Goal: Task Accomplishment & Management: Manage account settings

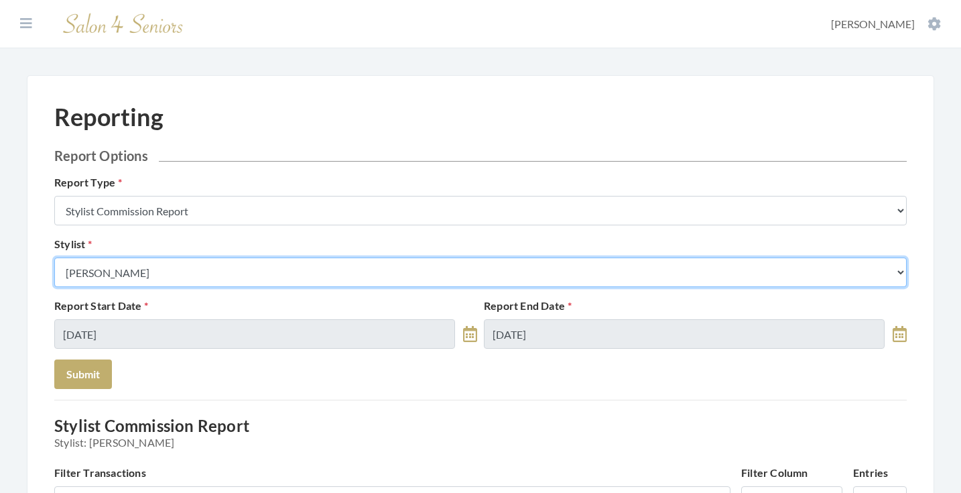
select select "26"
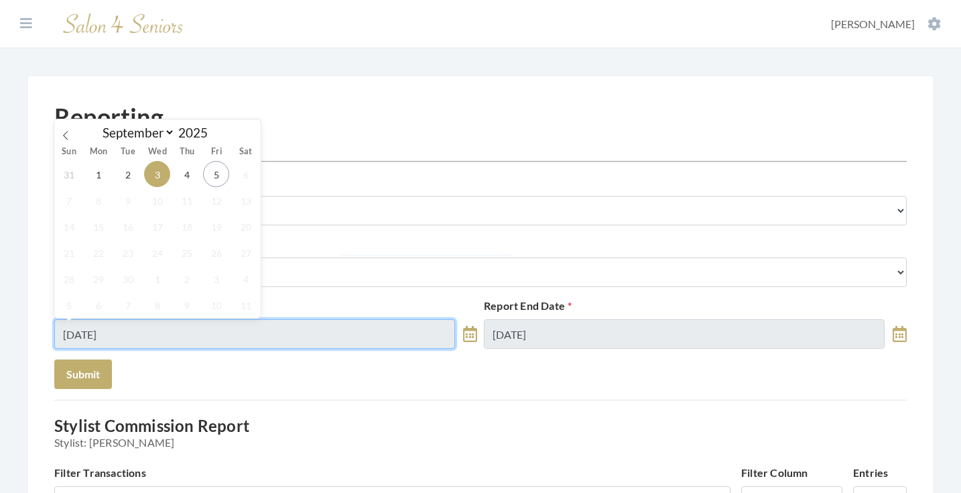
click at [156, 333] on input "[DATE]" at bounding box center [254, 334] width 401 height 30
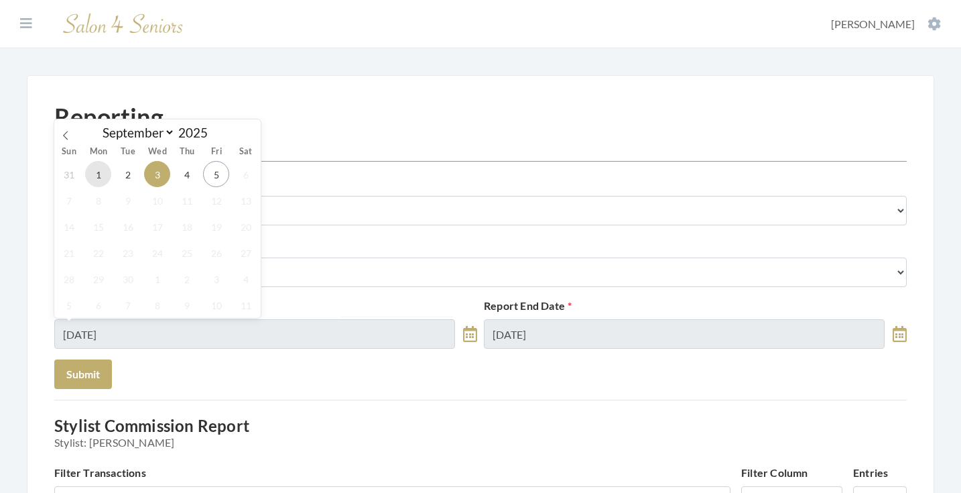
click at [97, 179] on span "1" at bounding box center [98, 174] width 26 height 26
type input "[DATE]"
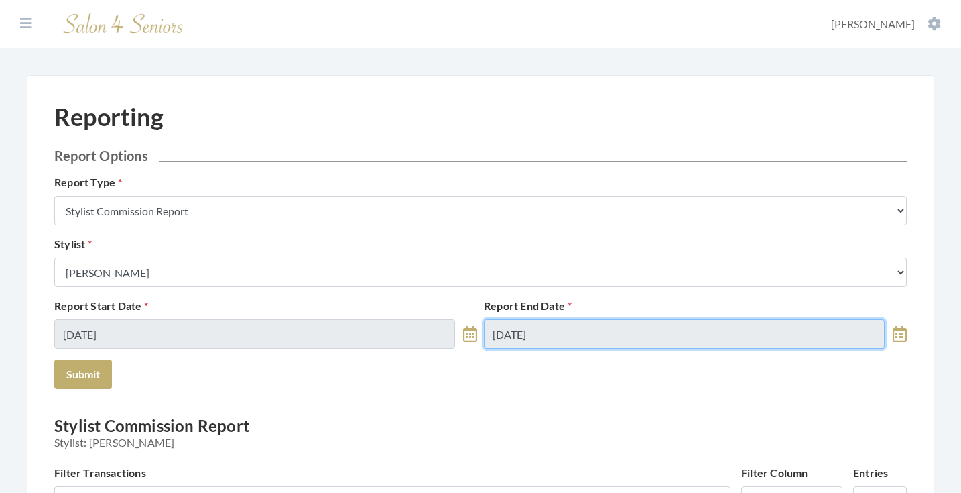
click at [556, 333] on input "[DATE]" at bounding box center [684, 334] width 401 height 30
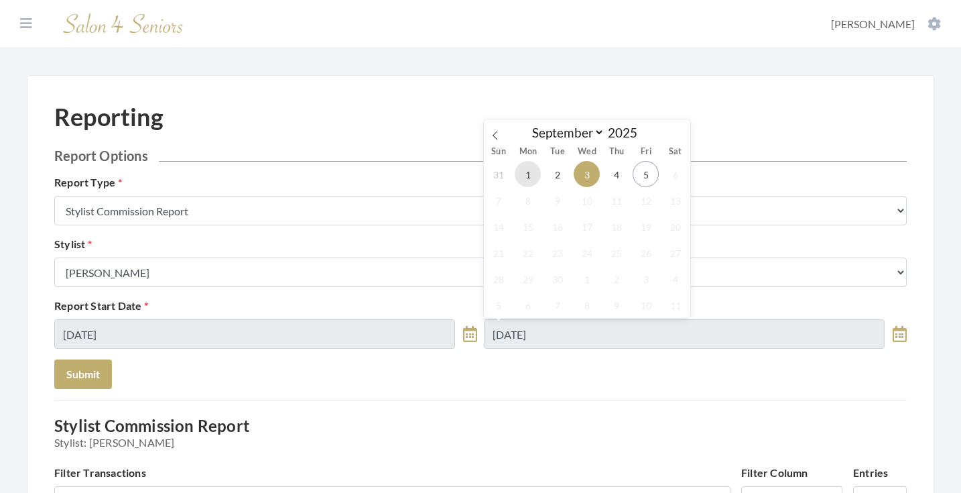
click at [527, 175] on span "1" at bounding box center [528, 174] width 26 height 26
type input "09/01/2025"
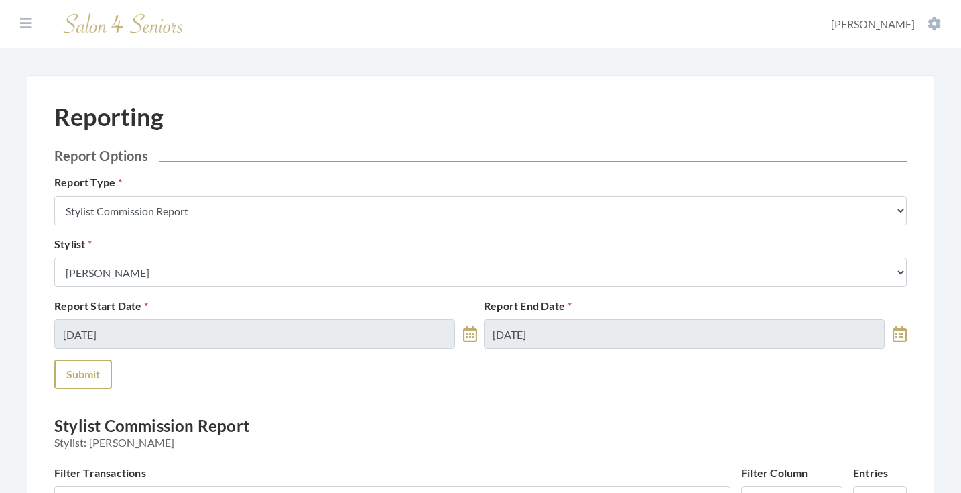
click at [83, 385] on button "Submit" at bounding box center [83, 374] width 58 height 30
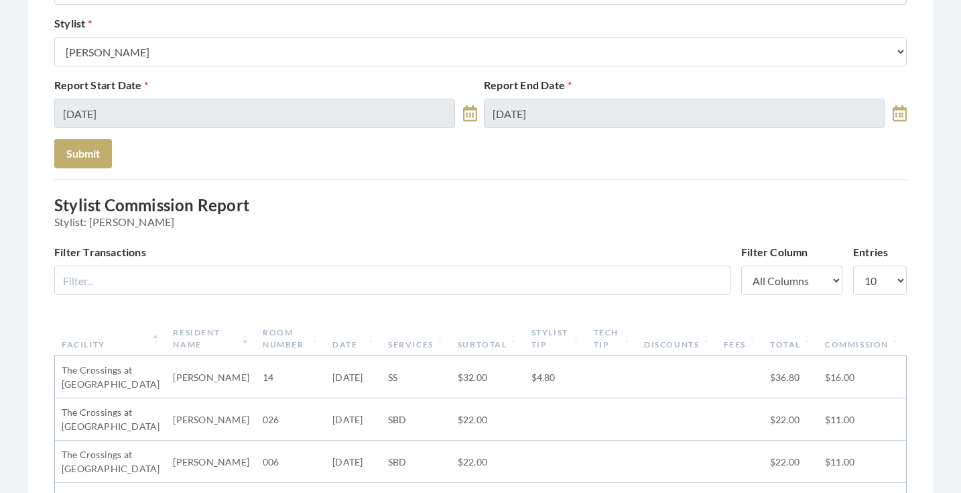
scroll to position [216, 0]
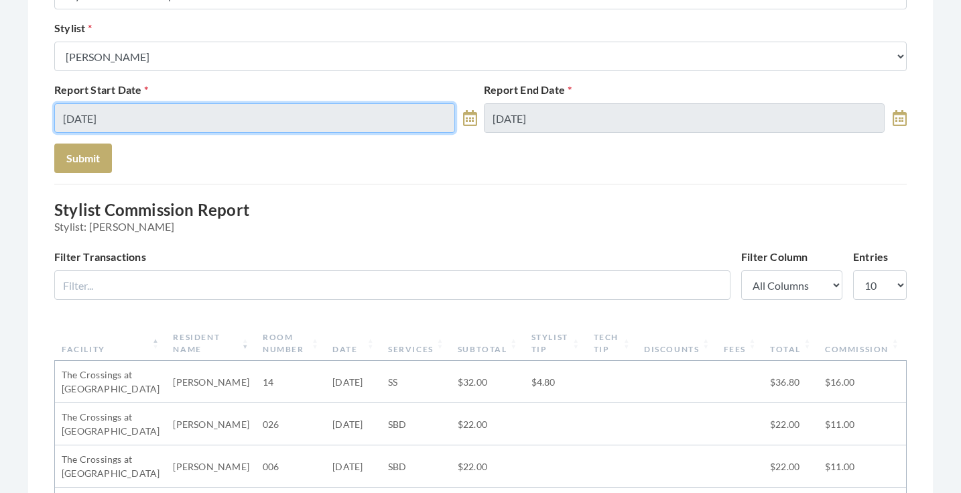
click at [399, 109] on input "[DATE]" at bounding box center [254, 118] width 401 height 30
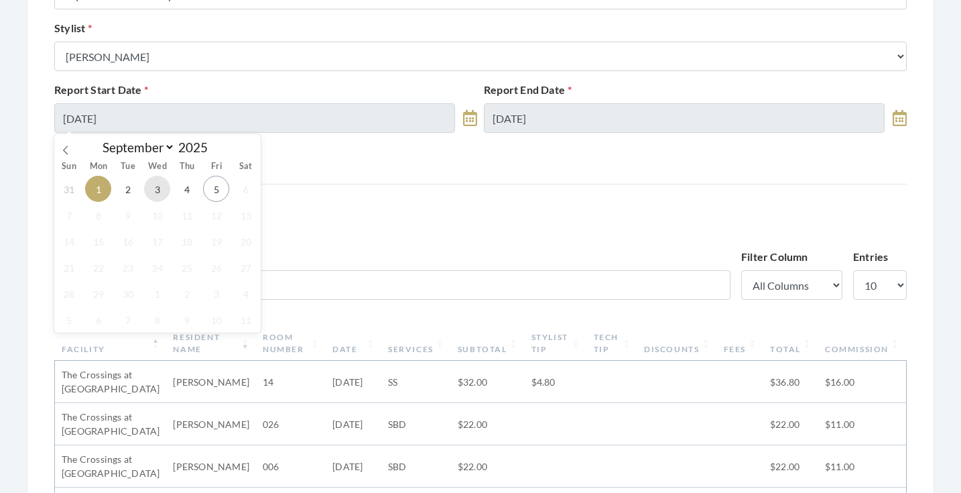
click at [160, 198] on span "3" at bounding box center [157, 189] width 26 height 26
type input "[DATE]"
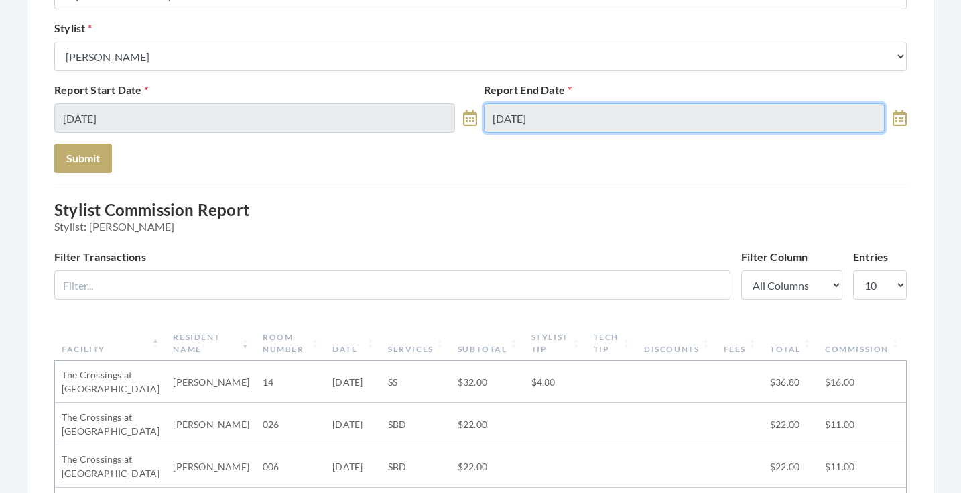
click at [655, 120] on input "[DATE]" at bounding box center [684, 118] width 401 height 30
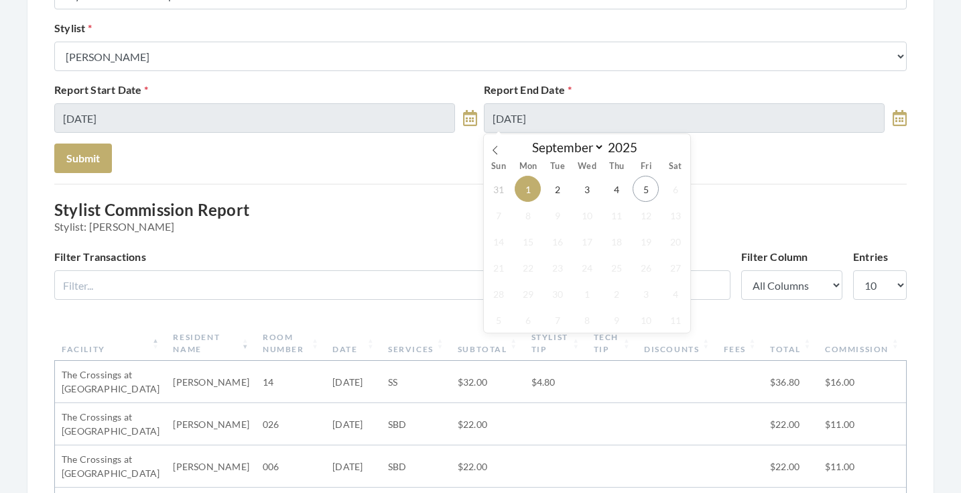
click at [574, 185] on div "31 1 2 3 4 5 6 7 8 9 10 11 12 13 14 15 16 17 18 19 20 21 22 23 24 25 26 27 28 2…" at bounding box center [587, 254] width 207 height 157
click at [582, 188] on span "3" at bounding box center [587, 189] width 26 height 26
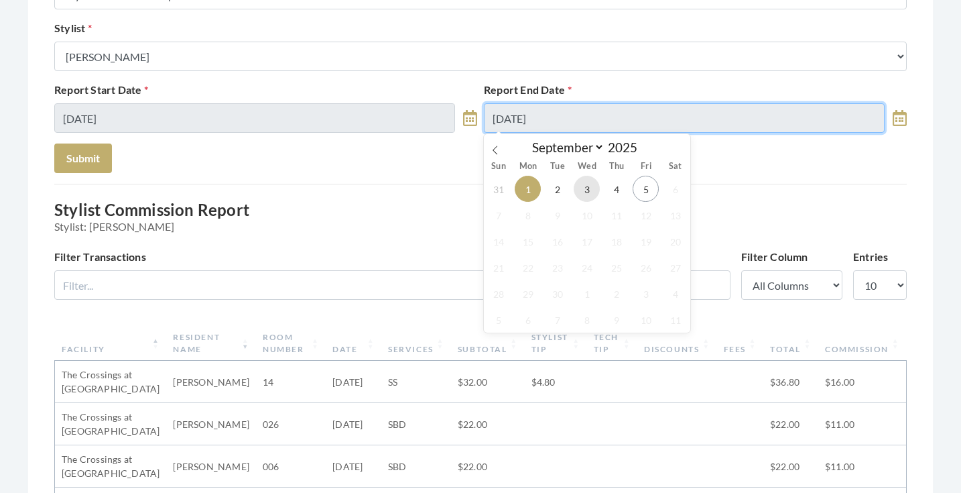
type input "[DATE]"
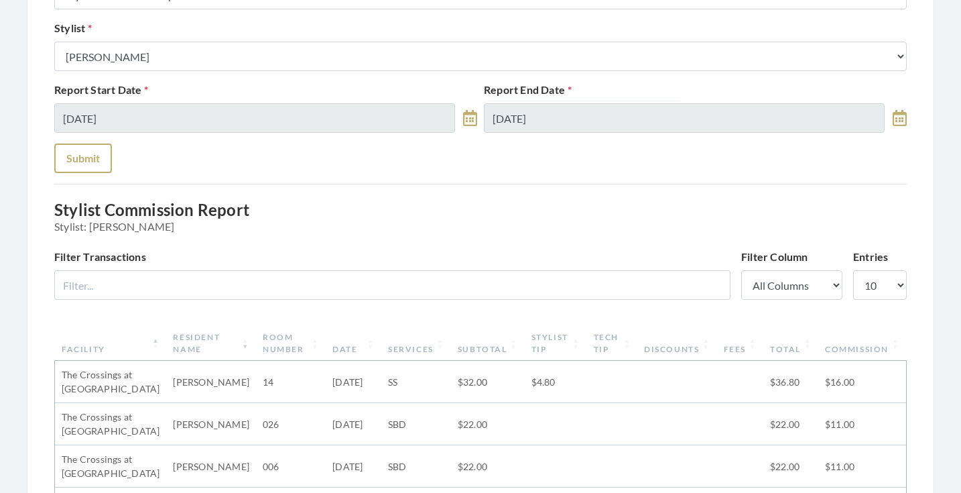
click at [73, 166] on button "Submit" at bounding box center [83, 158] width 58 height 30
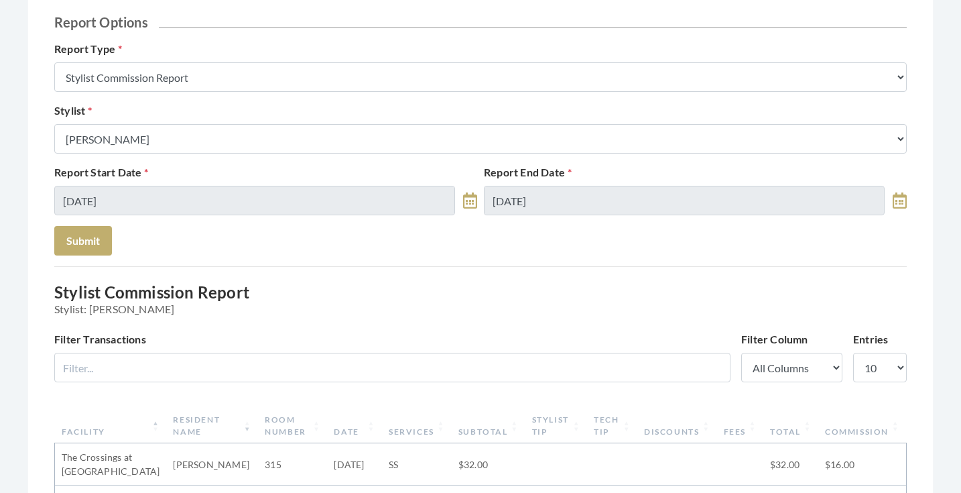
scroll to position [113, 0]
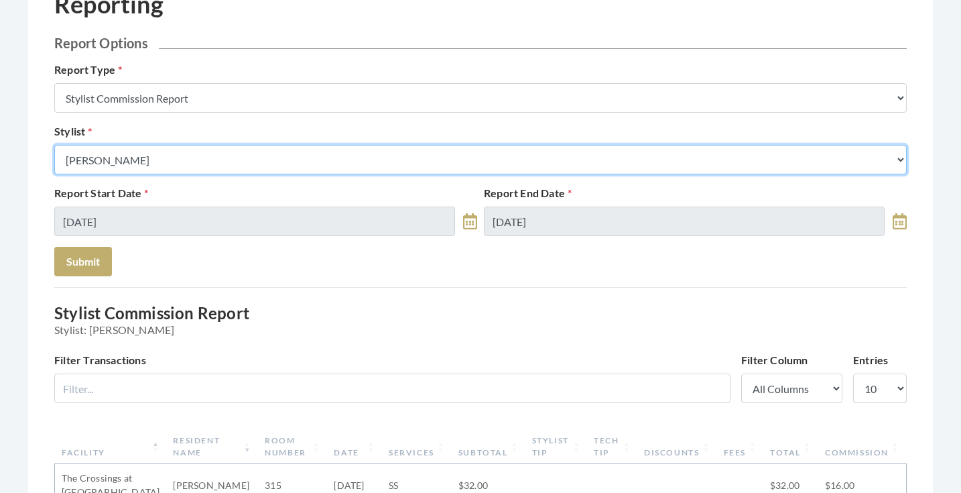
select select "165"
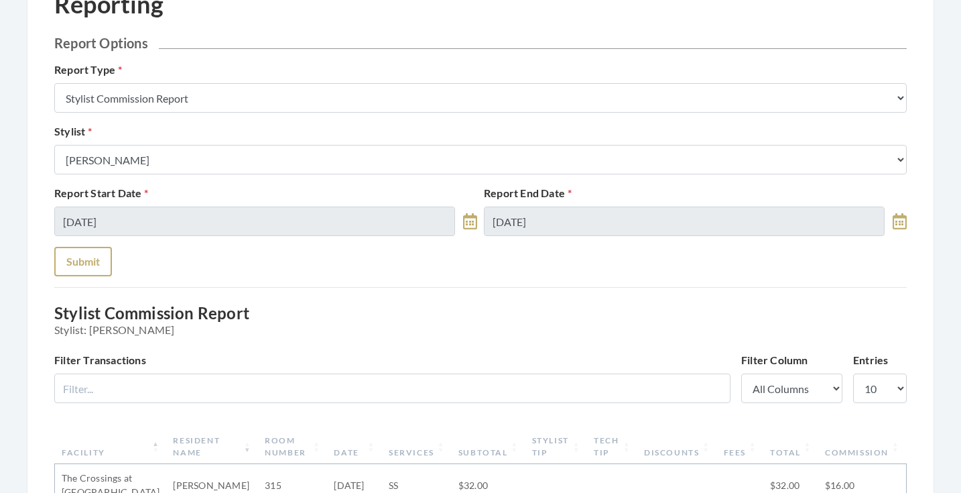
click at [84, 256] on button "Submit" at bounding box center [83, 262] width 58 height 30
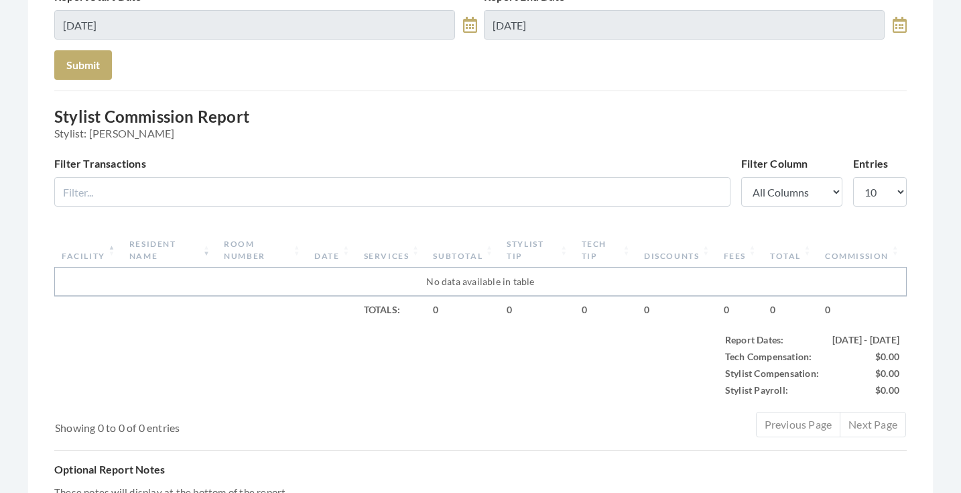
scroll to position [151, 0]
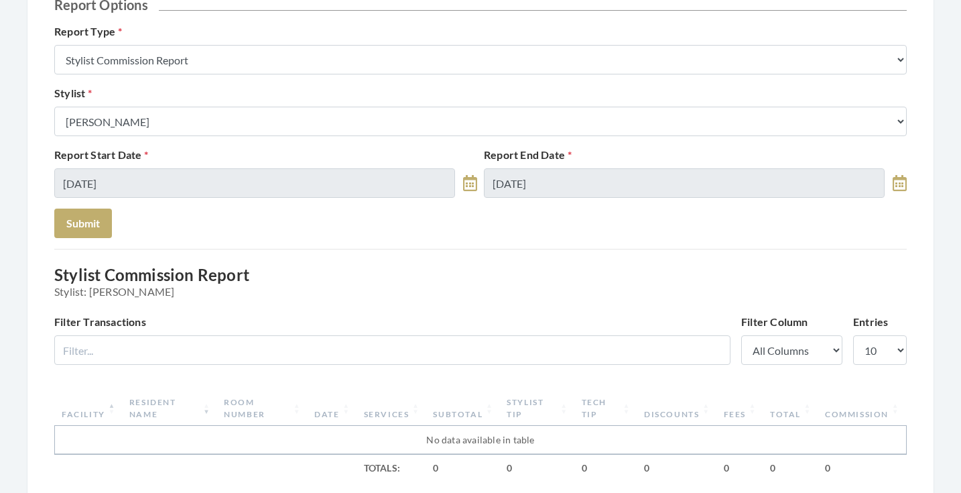
click at [542, 204] on div "Report Start Date 09/03/2025 Report End Date 09/03/2025" at bounding box center [481, 178] width 860 height 62
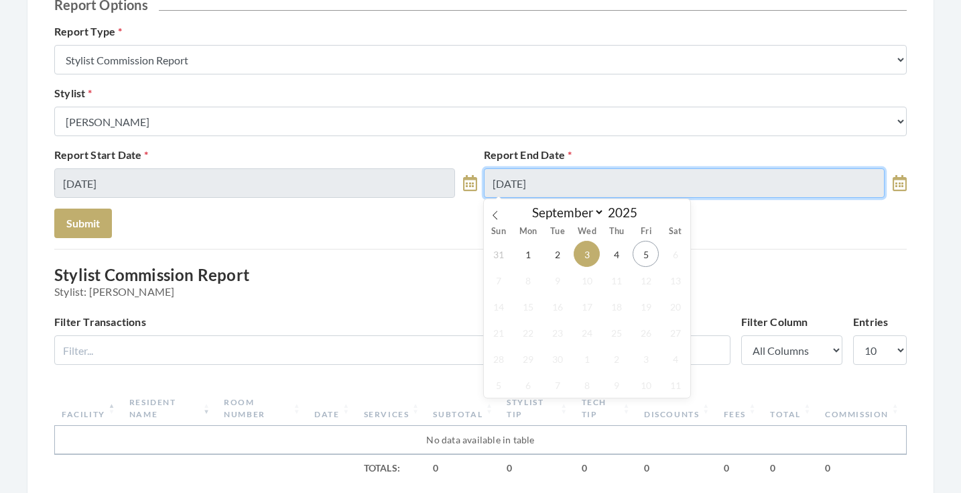
click at [542, 184] on input "[DATE]" at bounding box center [684, 183] width 401 height 30
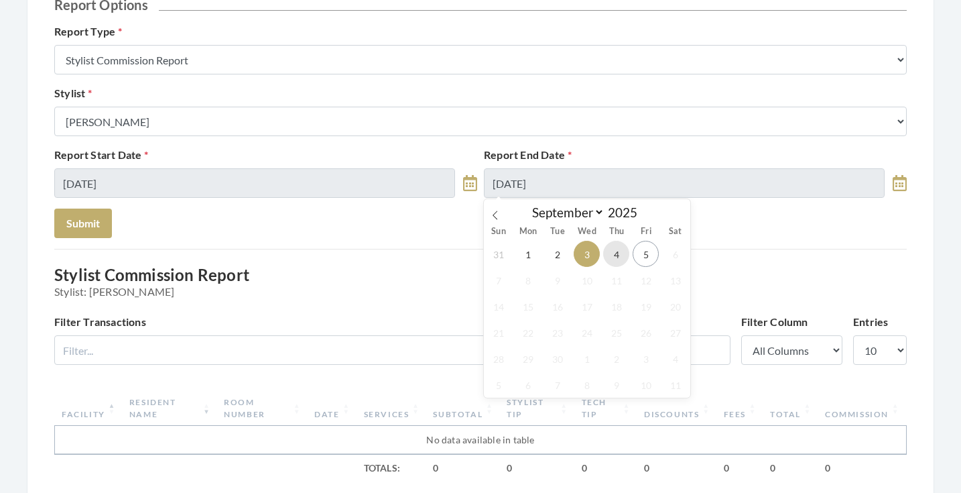
click at [607, 247] on span "4" at bounding box center [616, 254] width 26 height 26
type input "09/04/2025"
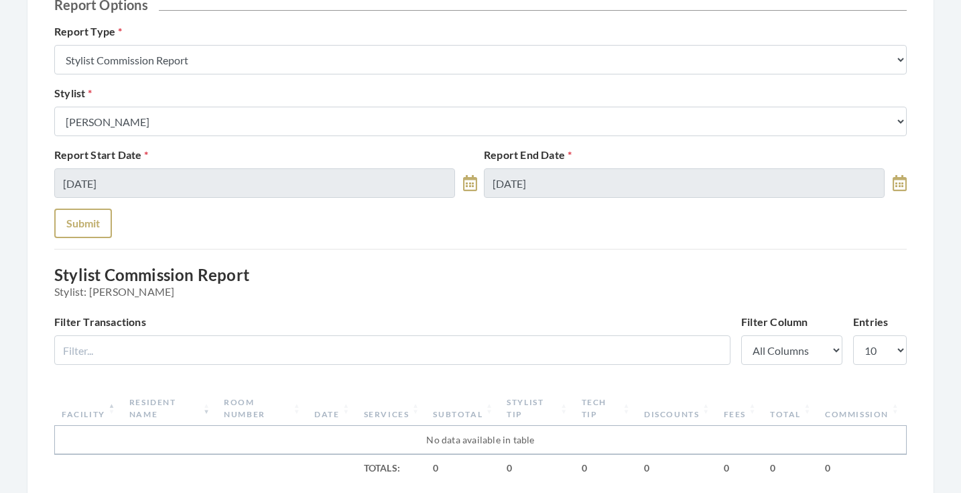
click at [86, 217] on button "Submit" at bounding box center [83, 224] width 58 height 30
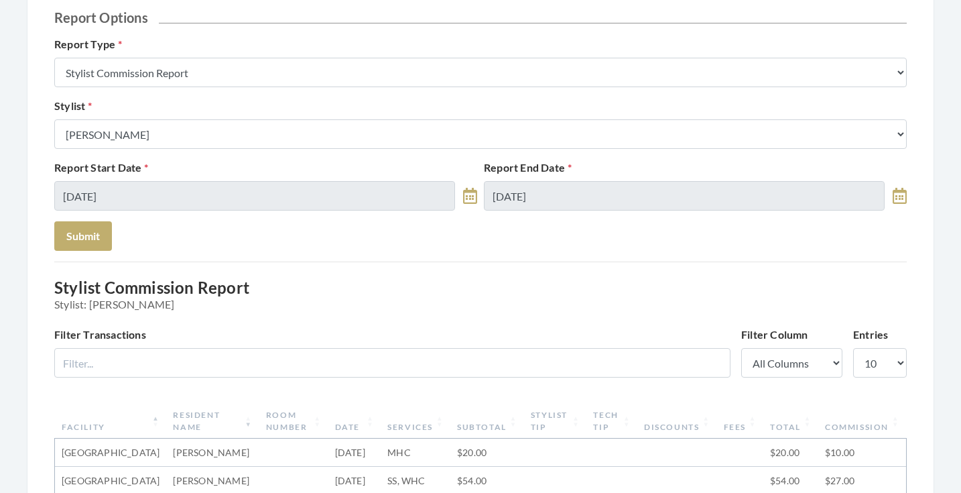
scroll to position [72, 0]
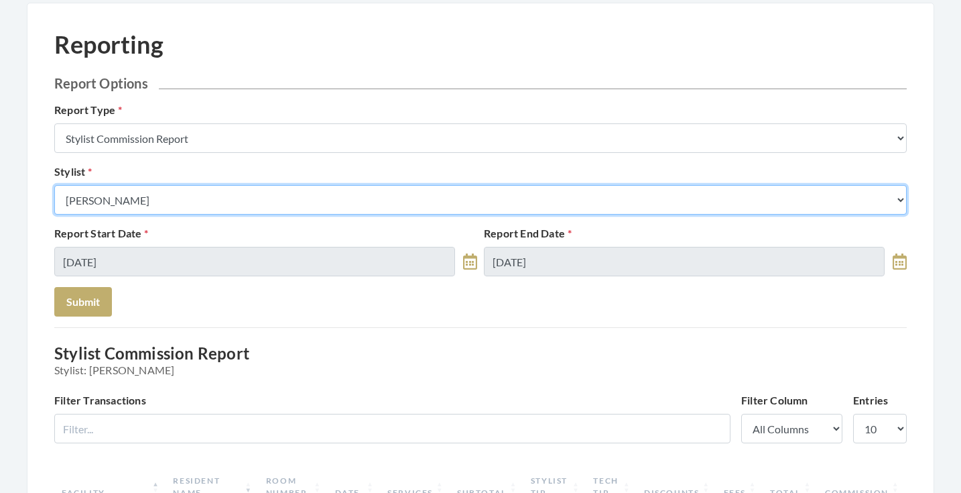
select select "146"
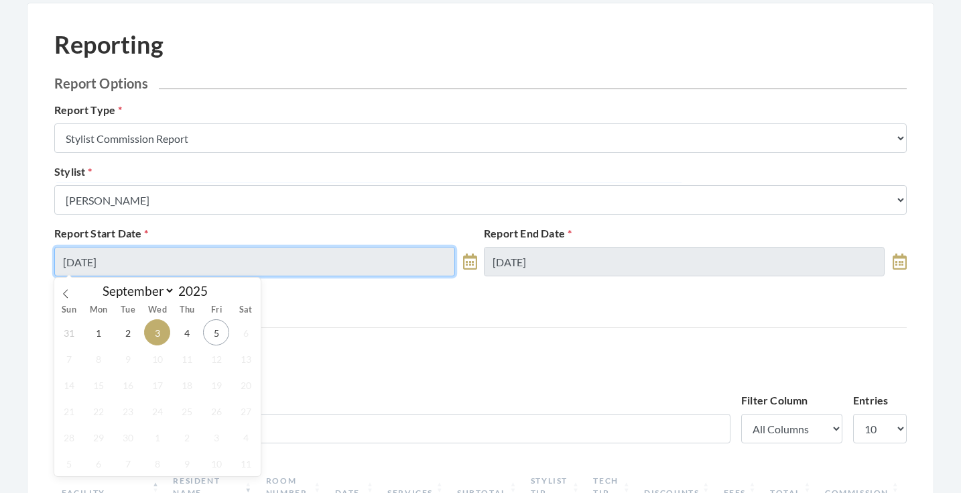
click at [180, 273] on input "09/03/2025" at bounding box center [254, 262] width 401 height 30
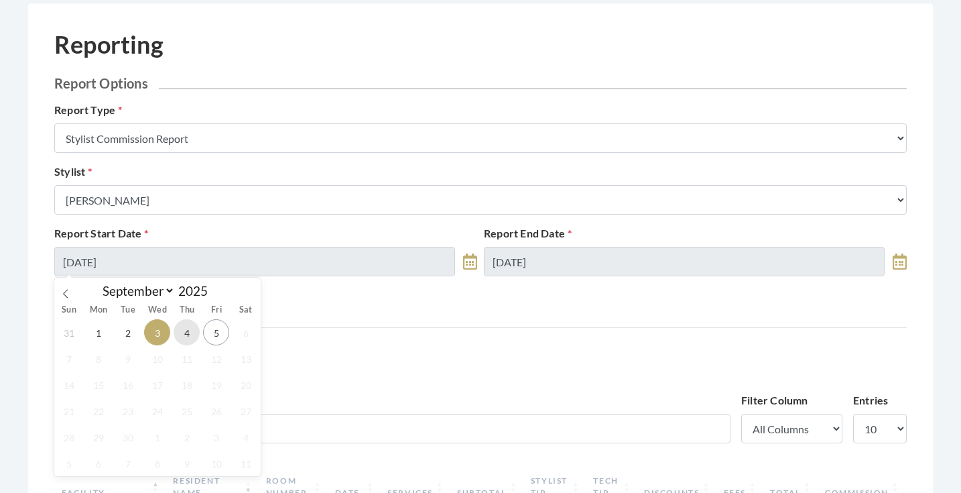
click at [188, 332] on span "4" at bounding box center [187, 332] width 26 height 26
type input "[DATE]"
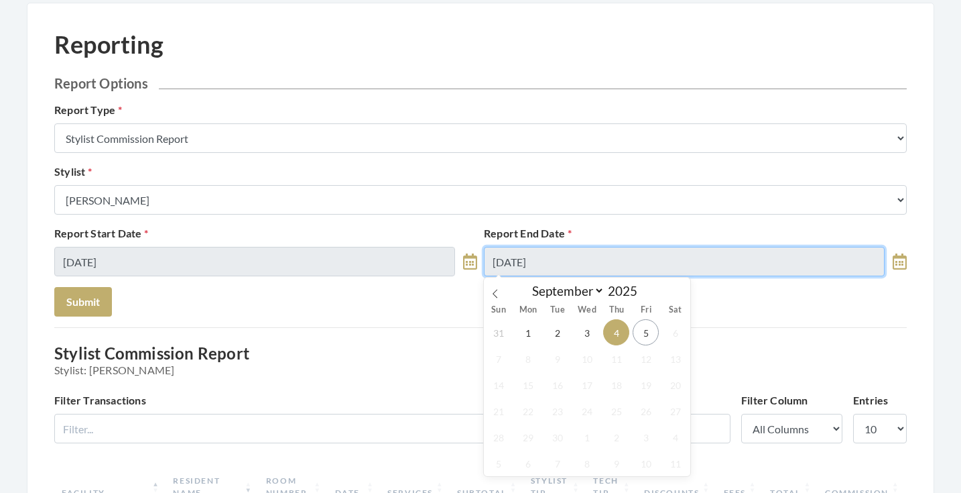
click at [569, 263] on input "09/04/2025" at bounding box center [684, 262] width 401 height 30
click at [607, 336] on span "4" at bounding box center [616, 332] width 26 height 26
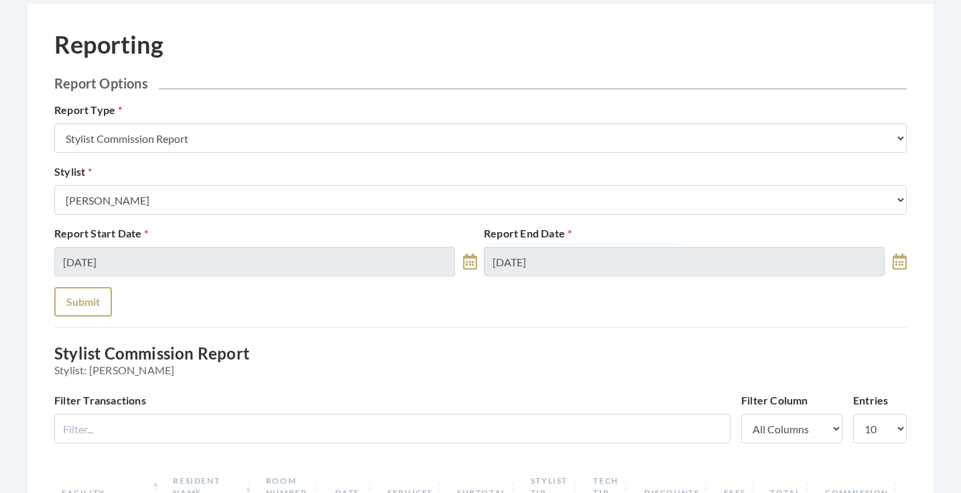
click at [62, 307] on button "Submit" at bounding box center [83, 302] width 58 height 30
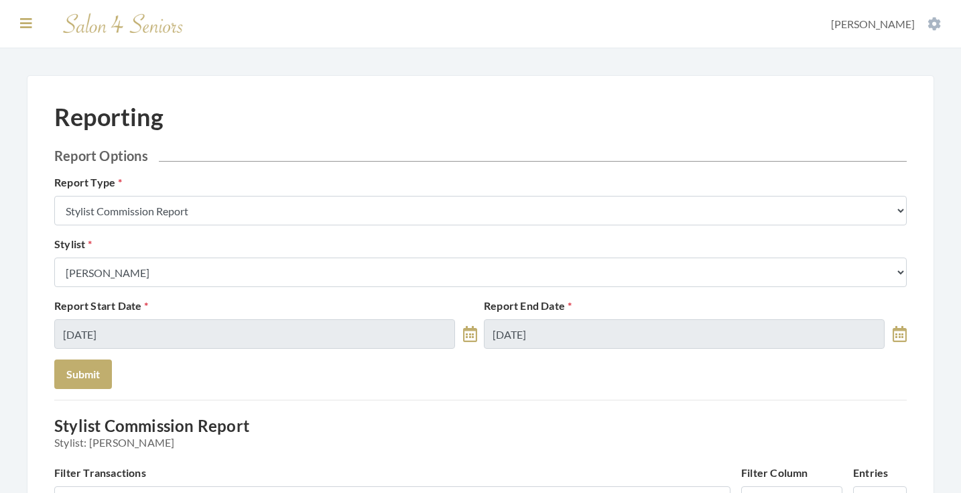
click at [32, 25] on icon at bounding box center [26, 23] width 12 height 13
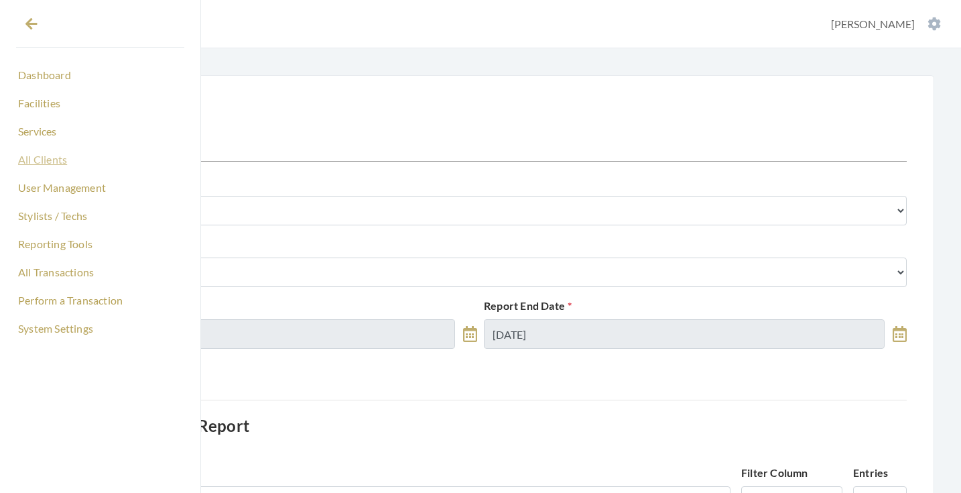
click at [40, 163] on link "All Clients" at bounding box center [100, 159] width 168 height 23
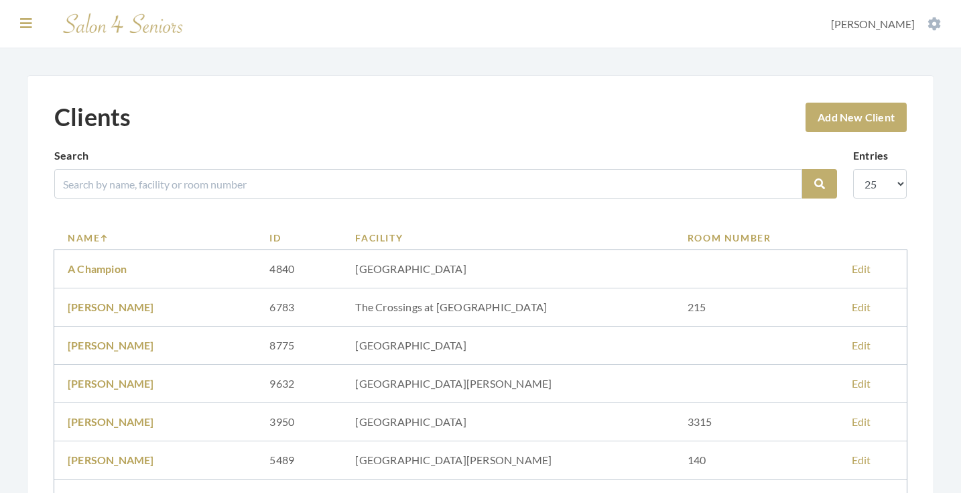
drag, startPoint x: 28, startPoint y: 36, endPoint x: 27, endPoint y: 22, distance: 14.1
click at [28, 36] on section "Dashboard Facilities Services All Clients User Management Stylists / Techs Repo…" at bounding box center [480, 24] width 961 height 48
click at [27, 22] on icon at bounding box center [26, 23] width 12 height 13
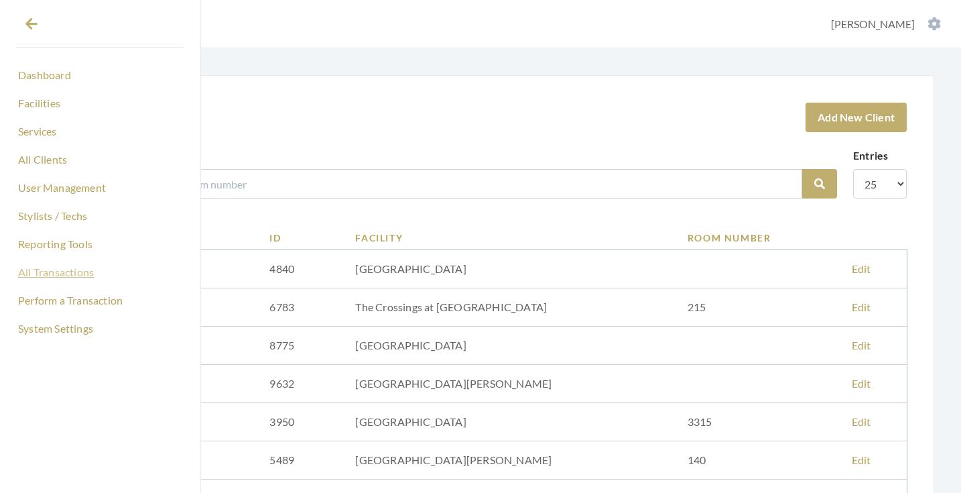
click at [56, 270] on link "All Transactions" at bounding box center [100, 272] width 168 height 23
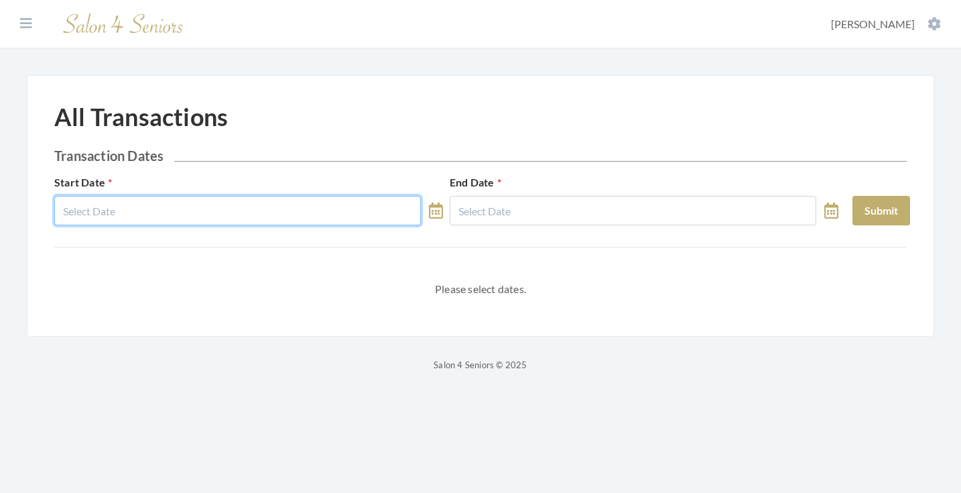
click at [198, 209] on input "text" at bounding box center [237, 211] width 367 height 30
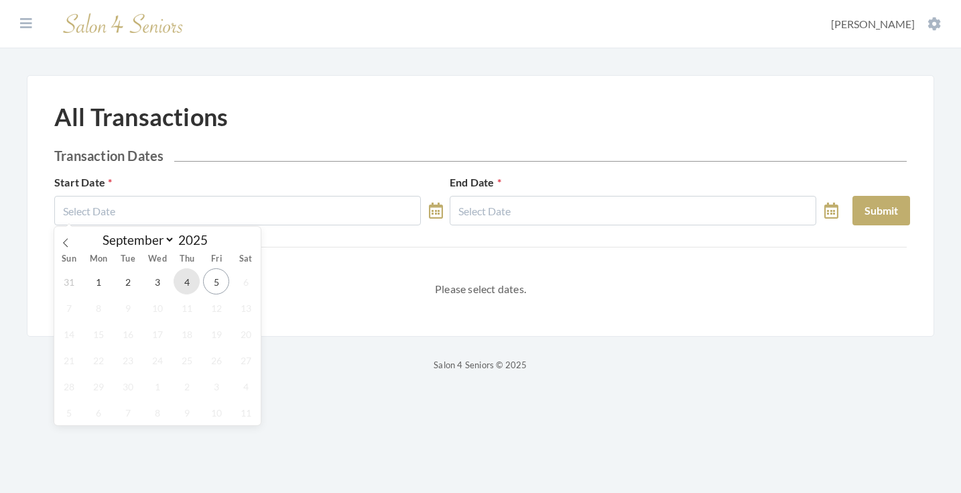
click at [184, 292] on span "4" at bounding box center [187, 281] width 26 height 26
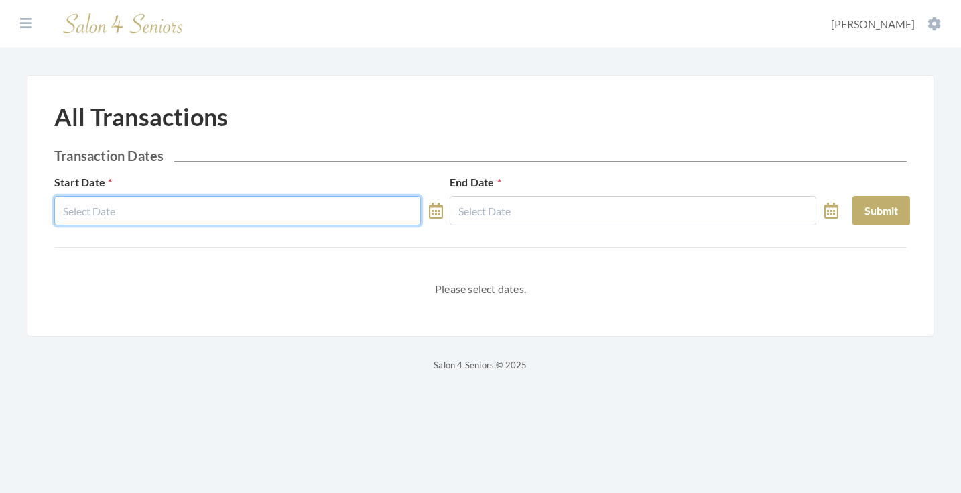
type input "[DATE]"
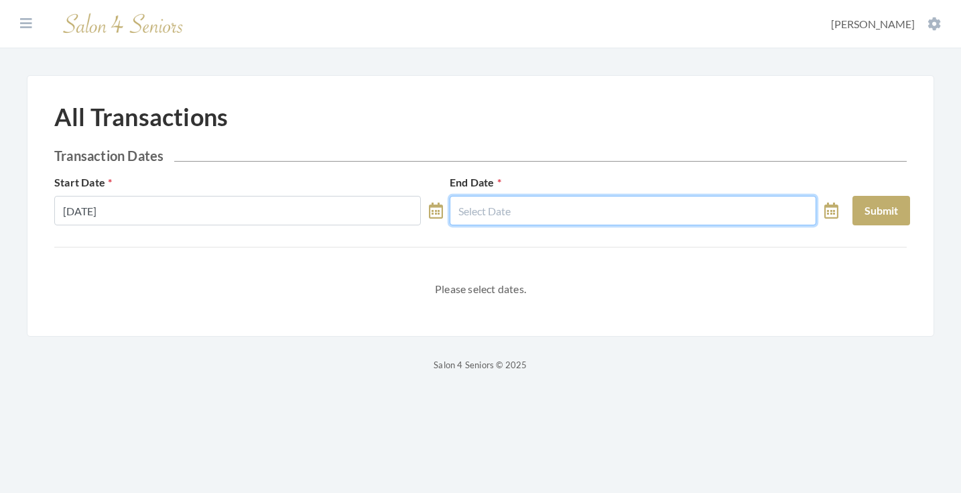
click at [485, 200] on input "text" at bounding box center [633, 211] width 367 height 30
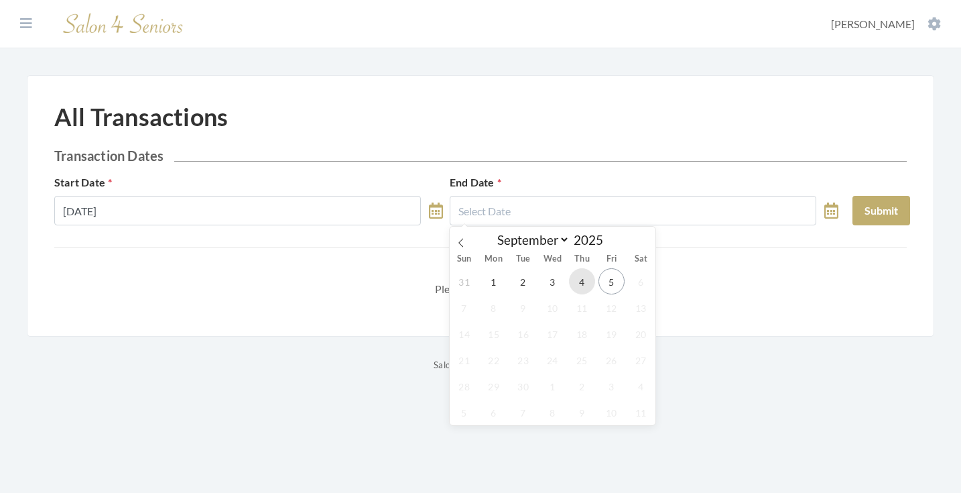
click at [577, 283] on span "4" at bounding box center [582, 281] width 26 height 26
type input "[DATE]"
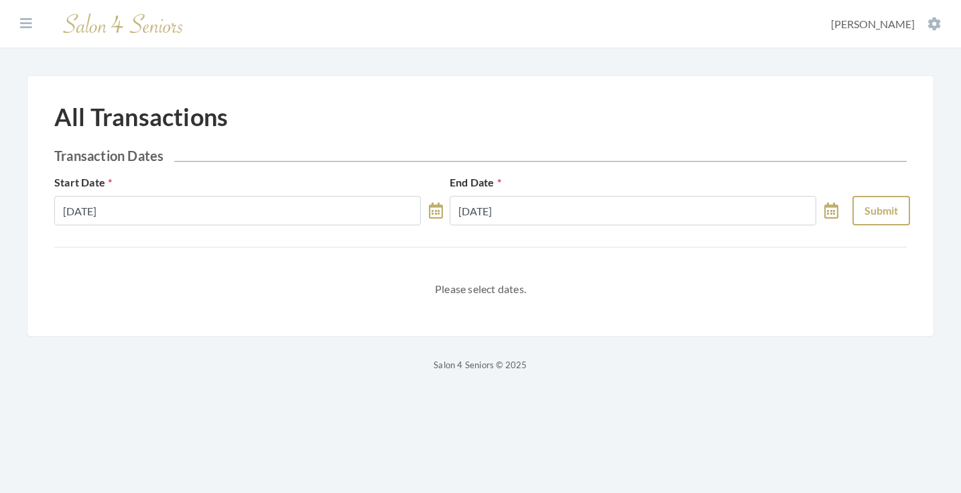
click at [861, 220] on button "Submit" at bounding box center [882, 211] width 58 height 30
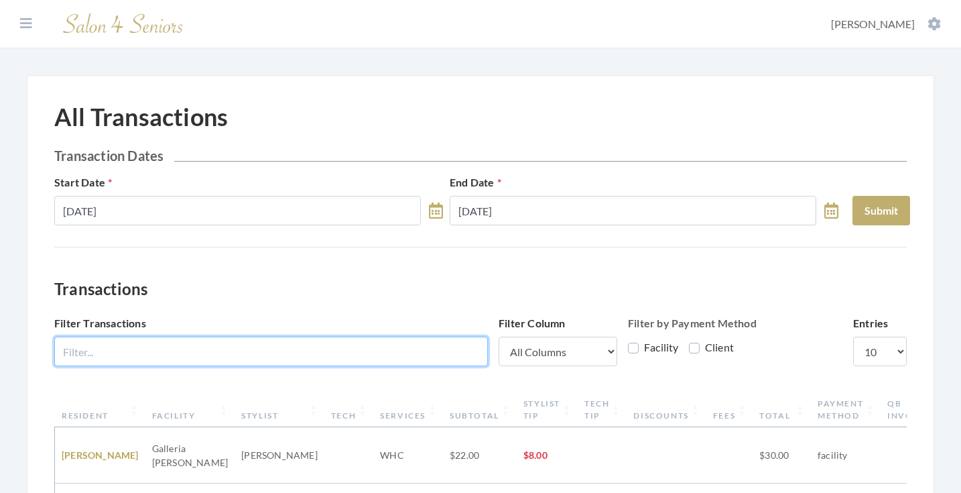
click at [388, 349] on input "Filter Transactions" at bounding box center [271, 352] width 434 height 30
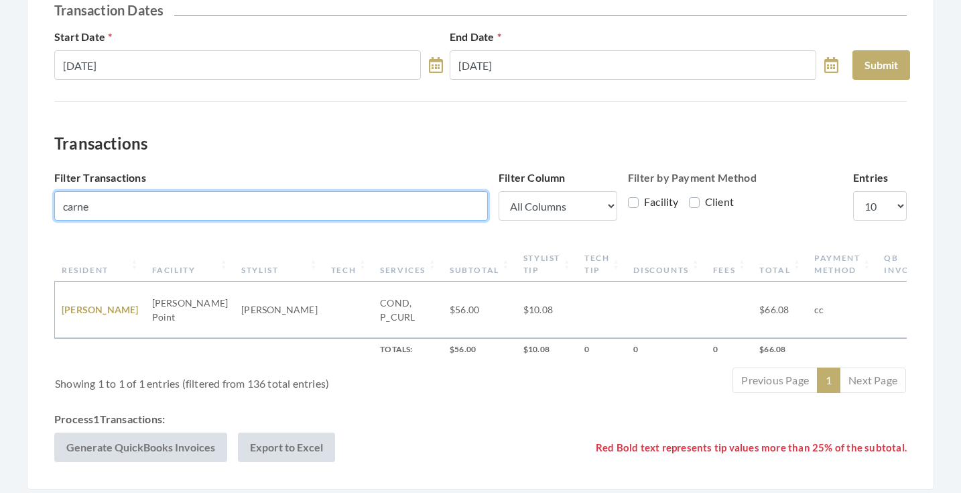
scroll to position [160, 0]
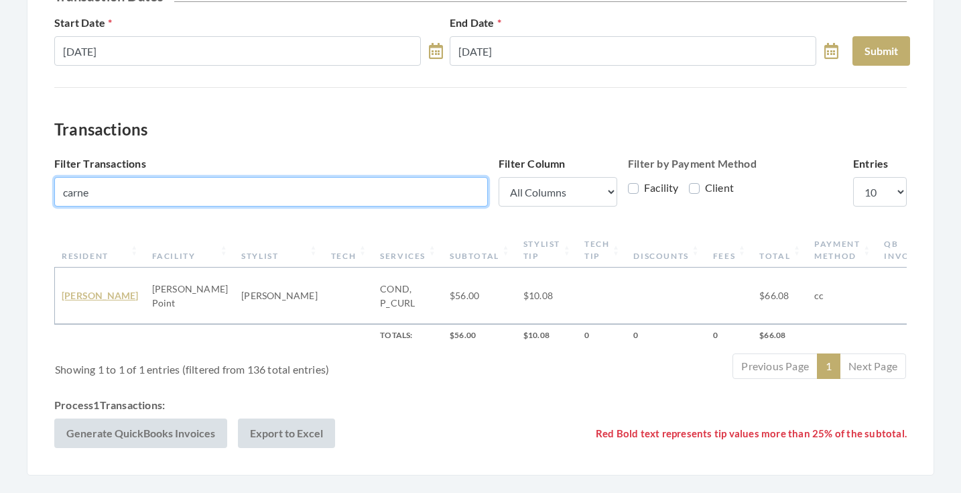
type input "carne"
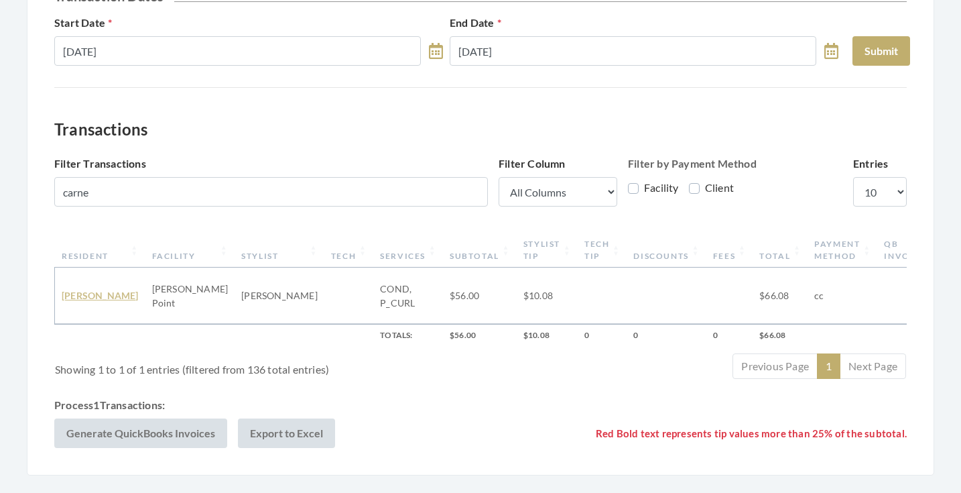
click at [93, 290] on link "VERONDA GARNER" at bounding box center [100, 295] width 77 height 11
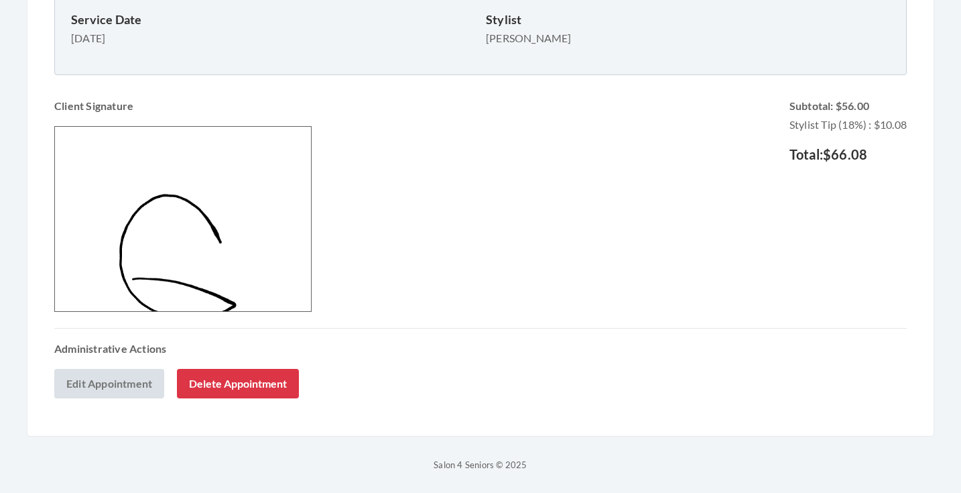
scroll to position [481, 0]
click at [136, 388] on link "Edit Appointment" at bounding box center [109, 384] width 110 height 30
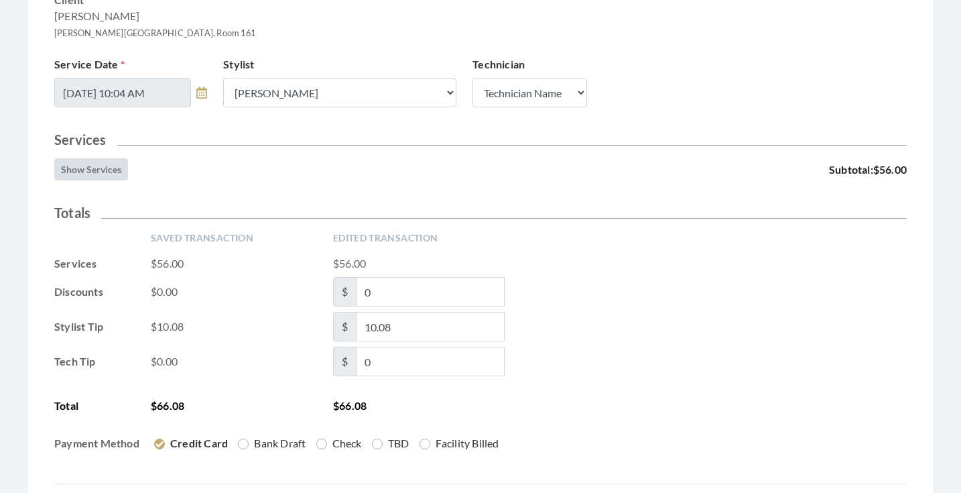
scroll to position [266, 0]
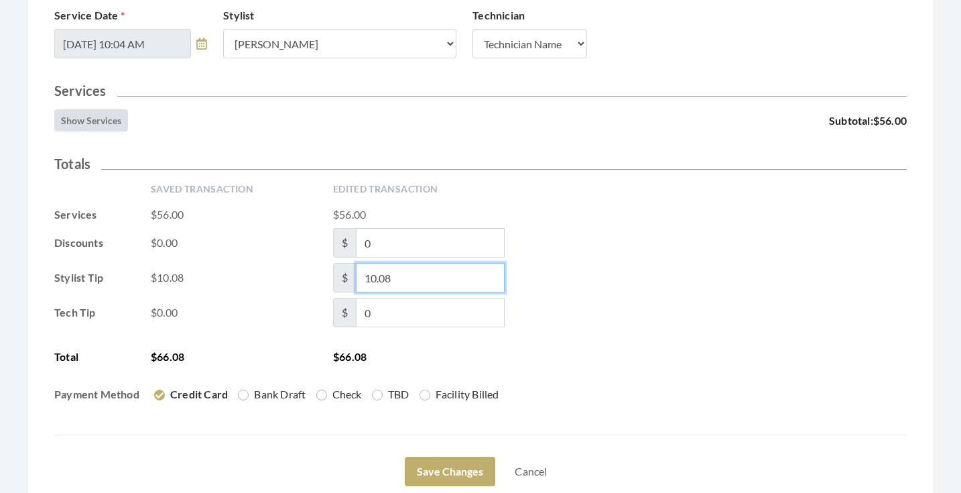
click at [408, 282] on input "10.08" at bounding box center [430, 278] width 149 height 30
type input "10.80"
click at [651, 308] on div "Tech Tip $0.00 $ 0" at bounding box center [480, 313] width 853 height 30
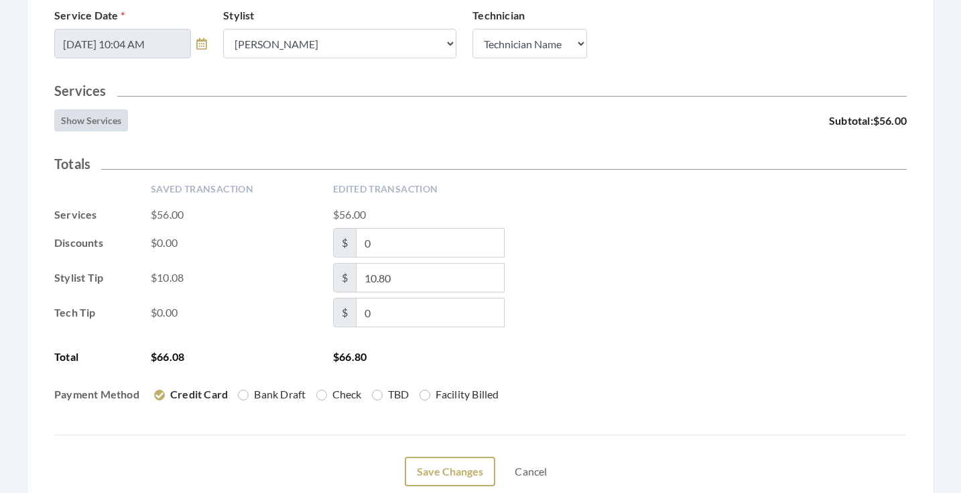
click at [473, 464] on button "Save Changes" at bounding box center [450, 472] width 91 height 30
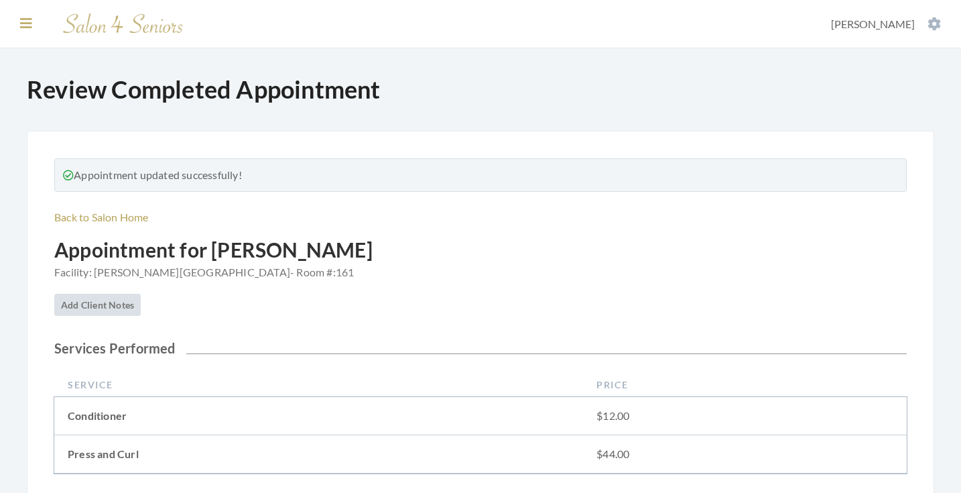
click at [25, 21] on icon at bounding box center [26, 23] width 12 height 13
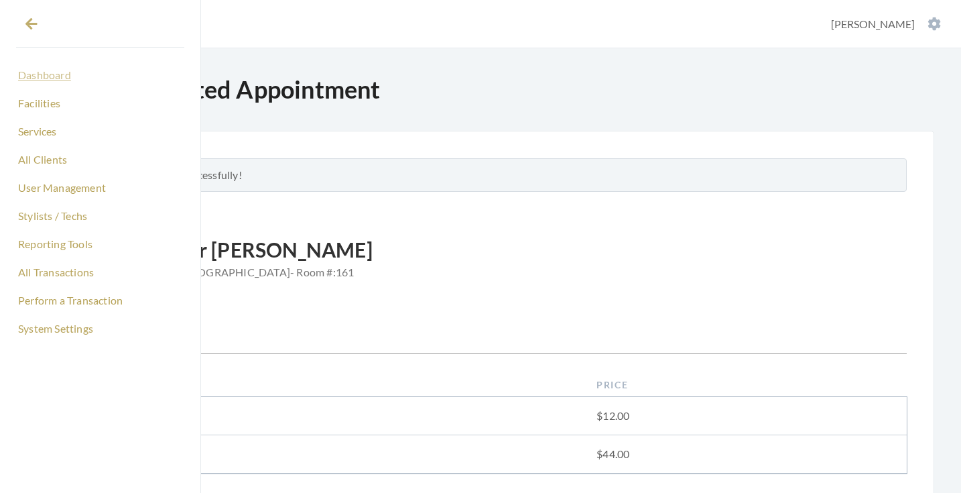
click at [48, 80] on link "Dashboard" at bounding box center [100, 75] width 168 height 23
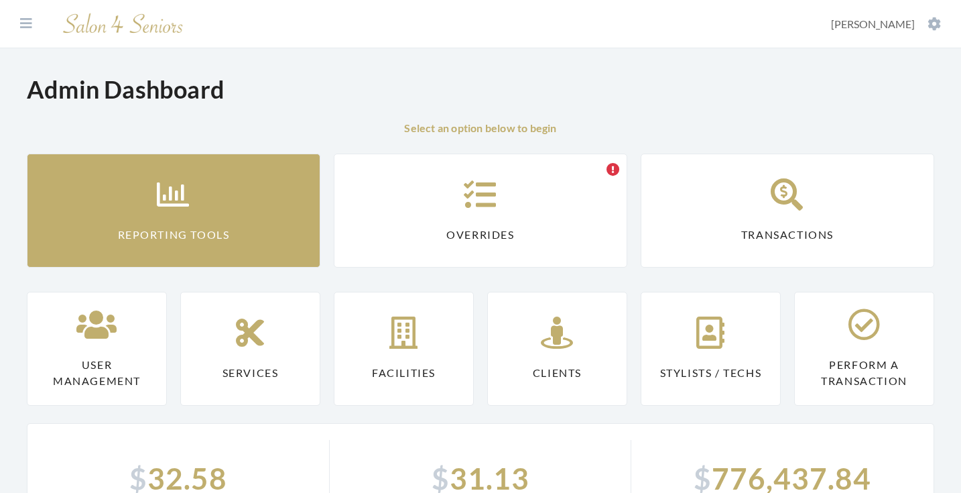
click at [169, 187] on icon at bounding box center [174, 194] width 34 height 32
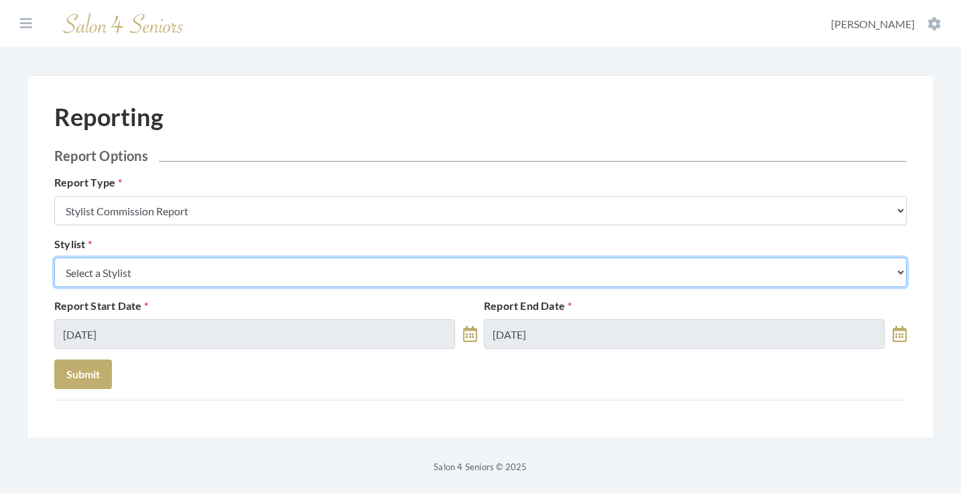
click at [212, 267] on select "Select a Stylist [PERSON_NAME] [PERSON_NAME] [PERSON_NAME] [PERSON_NAME] [PERSO…" at bounding box center [480, 272] width 853 height 30
select select "146"
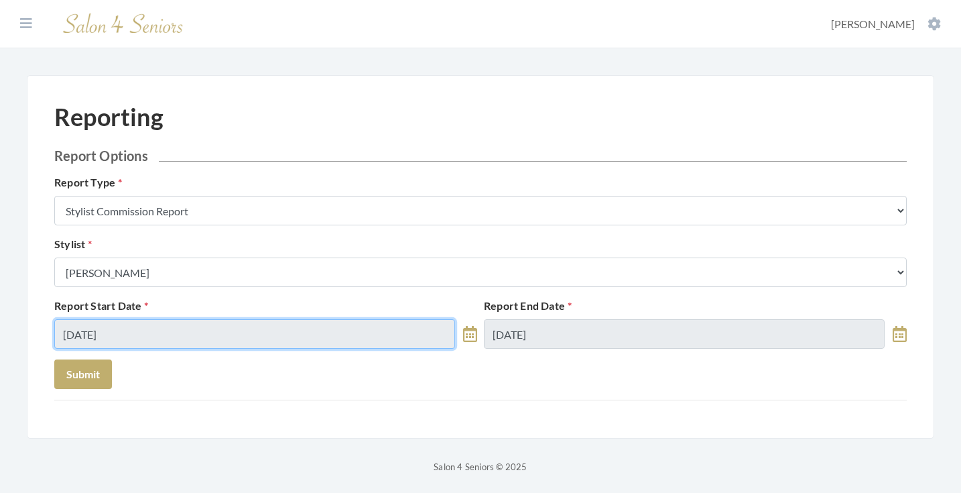
click at [158, 322] on input "[DATE]" at bounding box center [254, 334] width 401 height 30
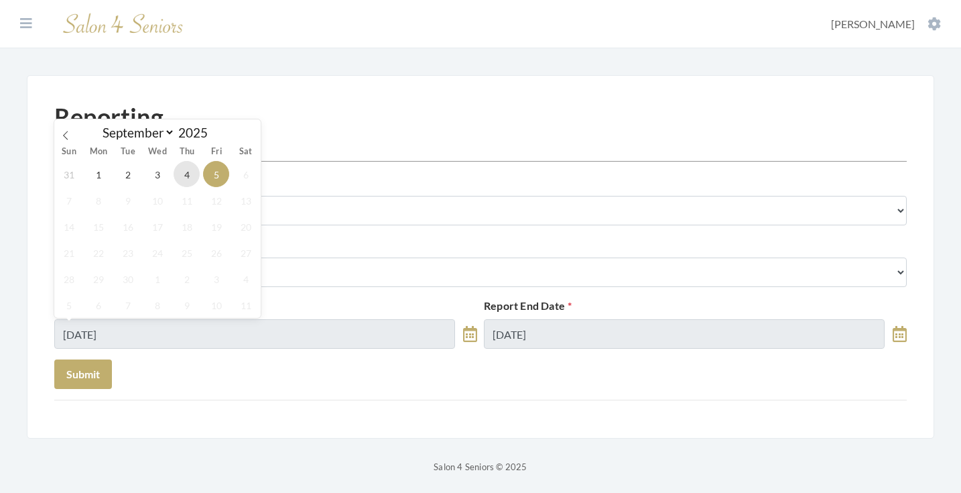
click at [178, 174] on span "4" at bounding box center [187, 174] width 26 height 26
type input "[DATE]"
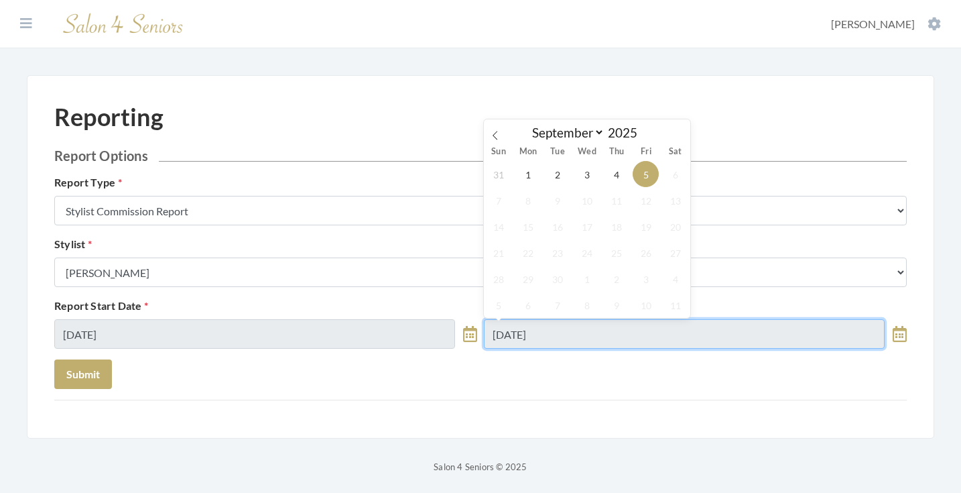
click at [518, 333] on input "09/05/2025" at bounding box center [684, 334] width 401 height 30
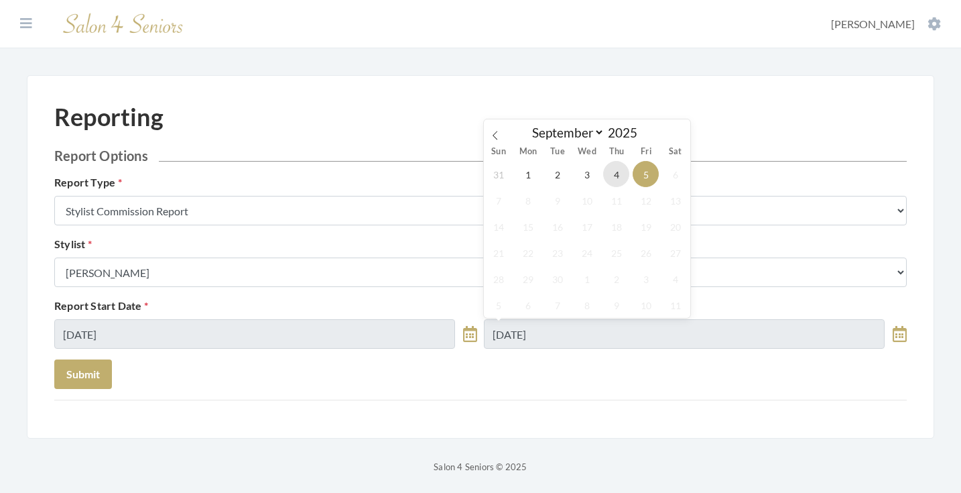
click at [617, 167] on span "4" at bounding box center [616, 174] width 26 height 26
type input "[DATE]"
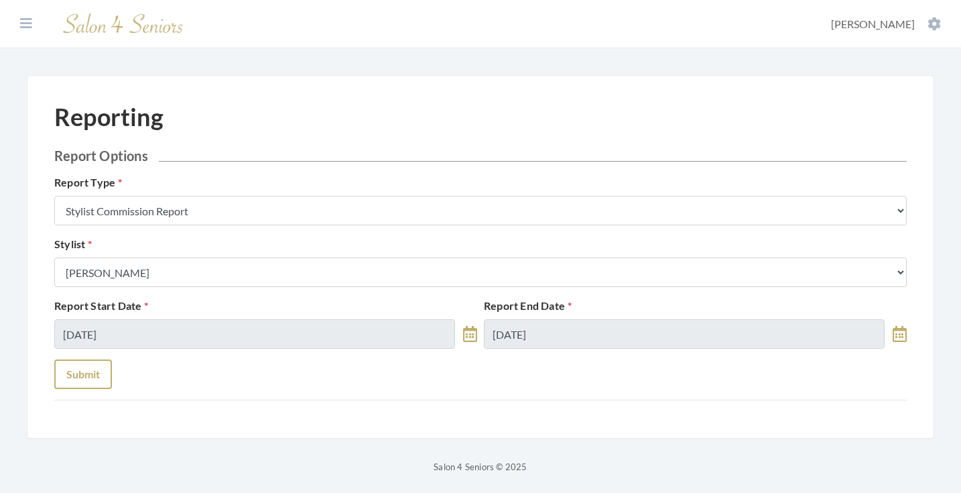
click at [83, 379] on button "Submit" at bounding box center [83, 374] width 58 height 30
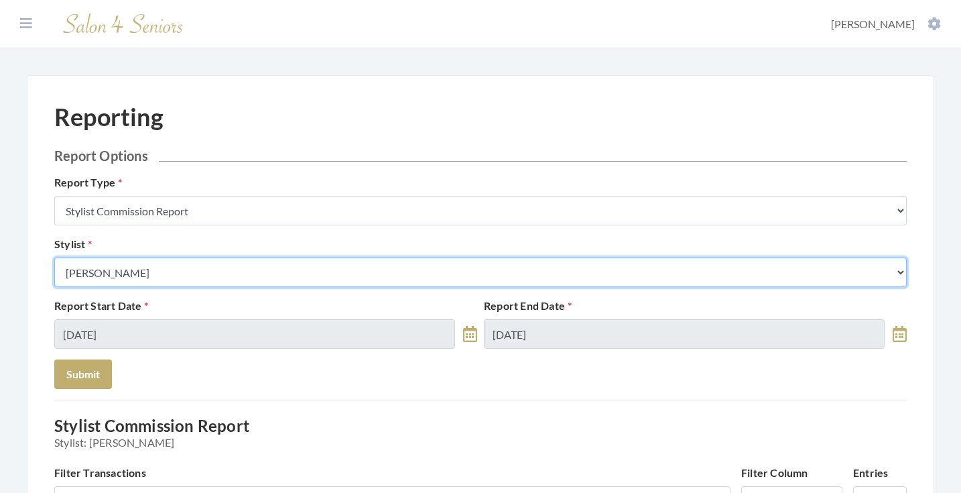
select select "28"
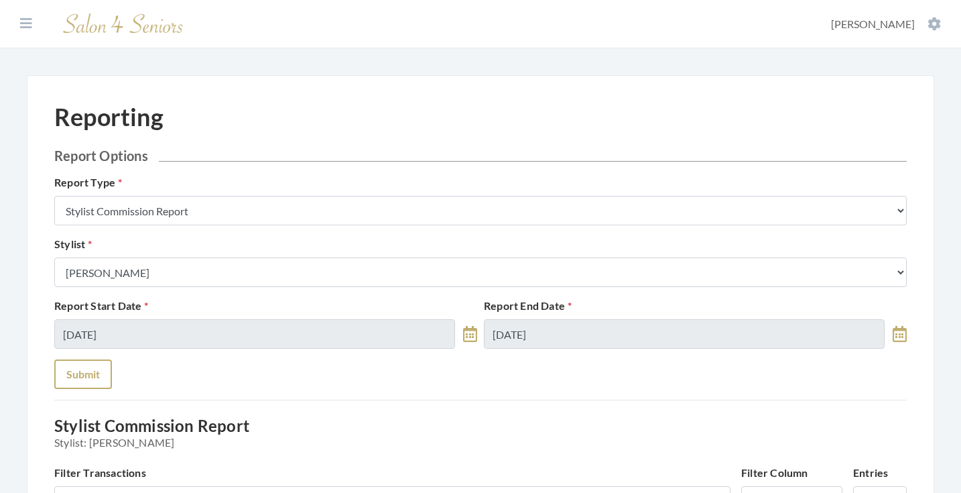
click at [94, 369] on button "Submit" at bounding box center [83, 374] width 58 height 30
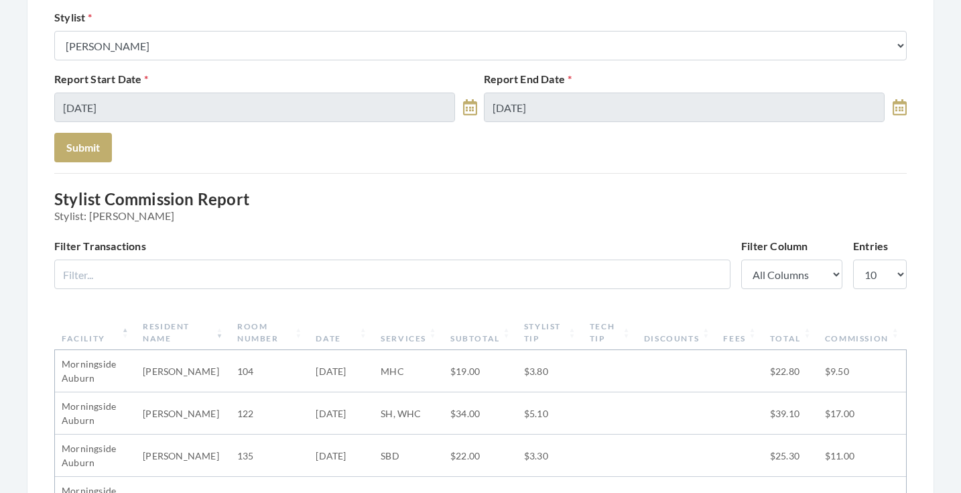
scroll to position [190, 0]
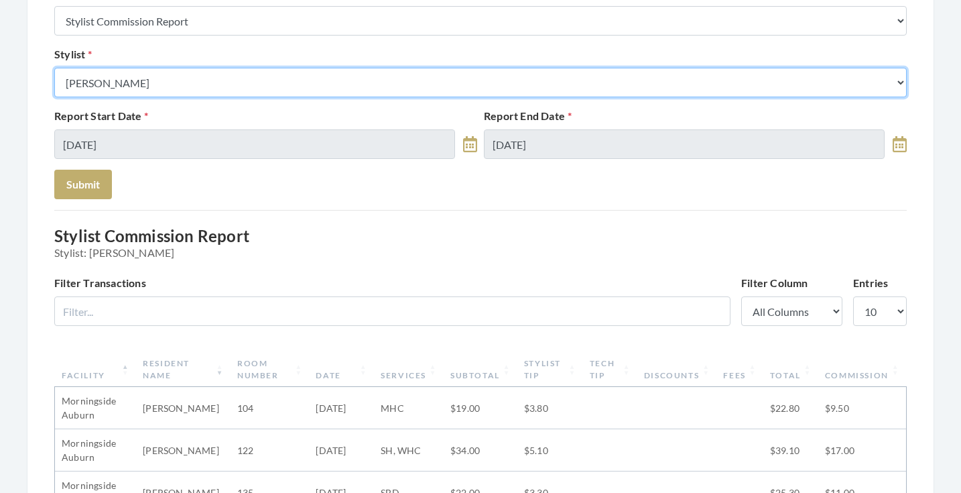
select select "49"
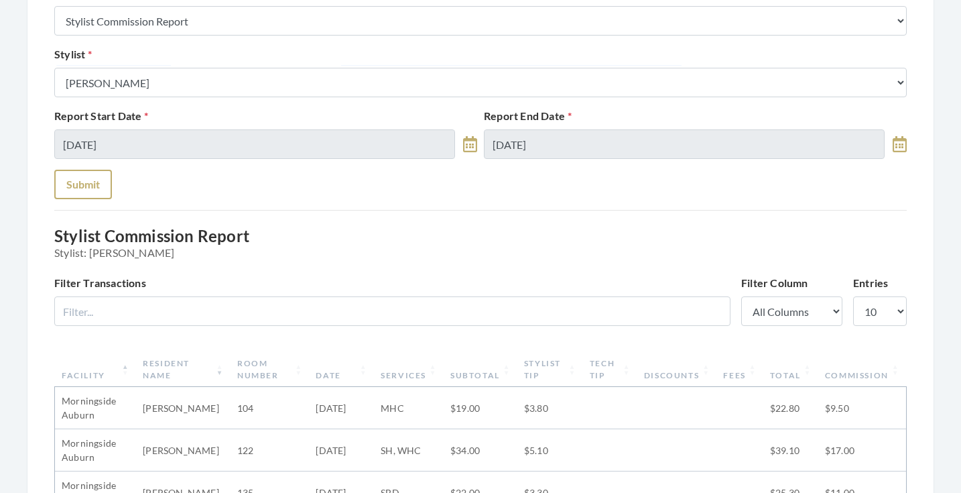
click at [105, 184] on button "Submit" at bounding box center [83, 185] width 58 height 30
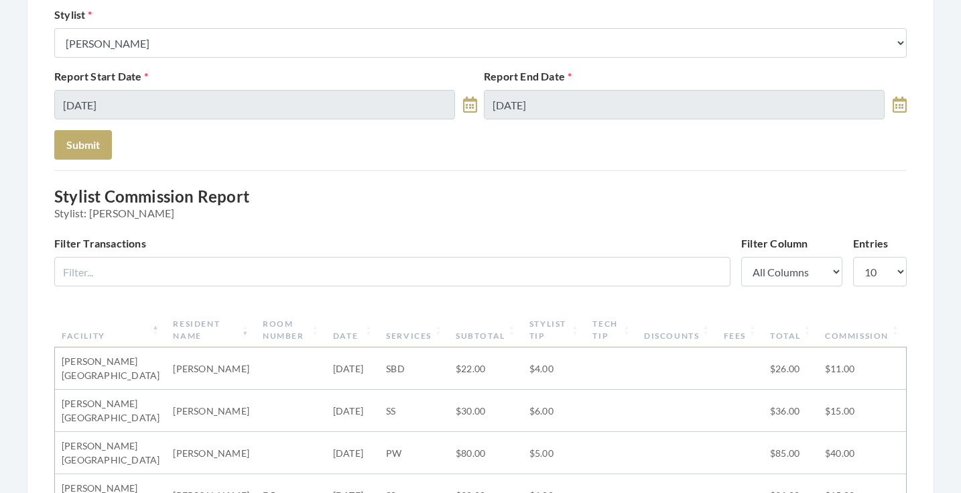
scroll to position [164, 0]
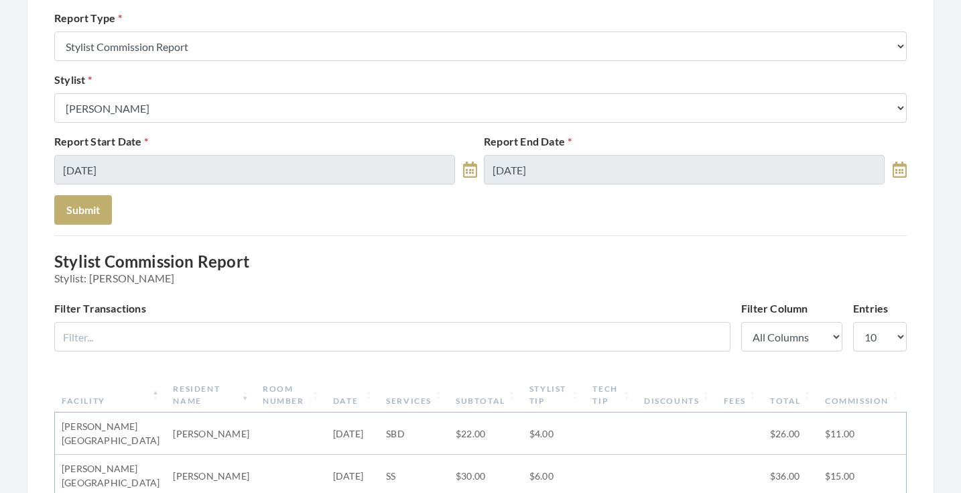
click at [239, 126] on form "Report Options Report Type Stylist Commission Report Tech Payroll Report Facili…" at bounding box center [480, 103] width 853 height 241
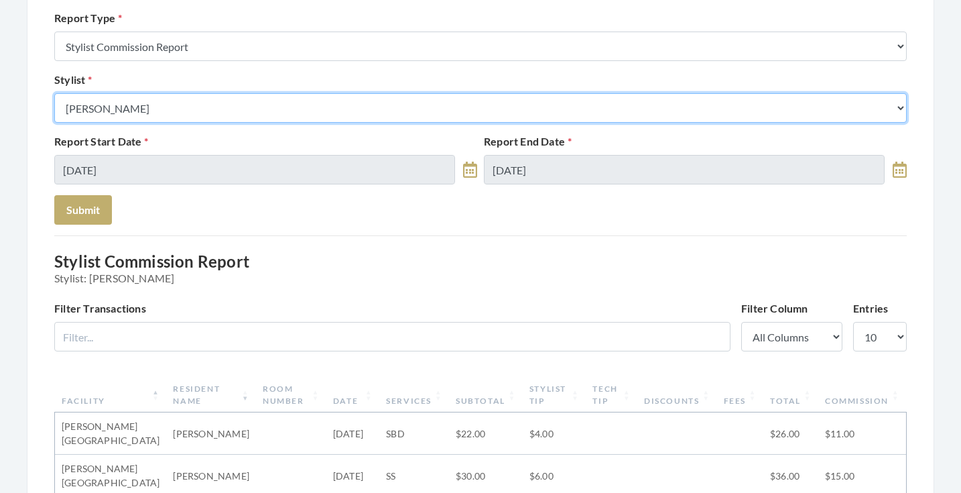
select select "147"
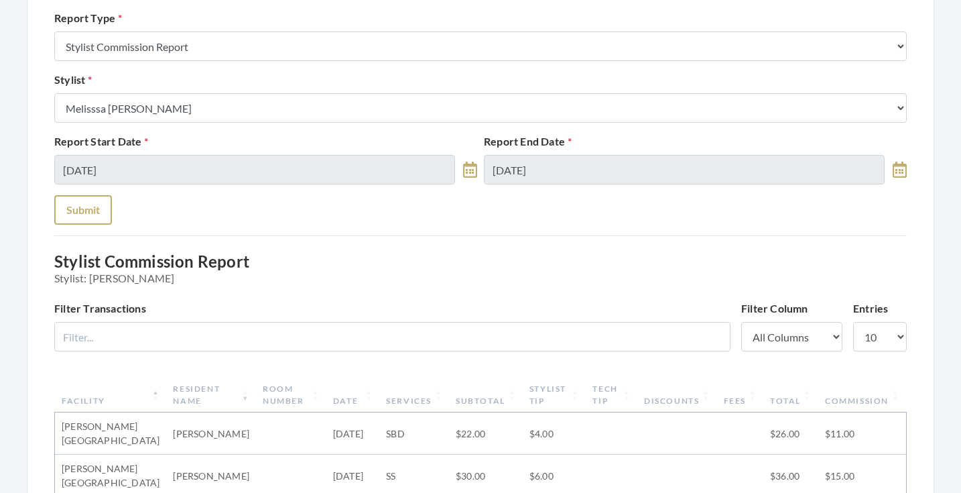
click at [102, 214] on button "Submit" at bounding box center [83, 210] width 58 height 30
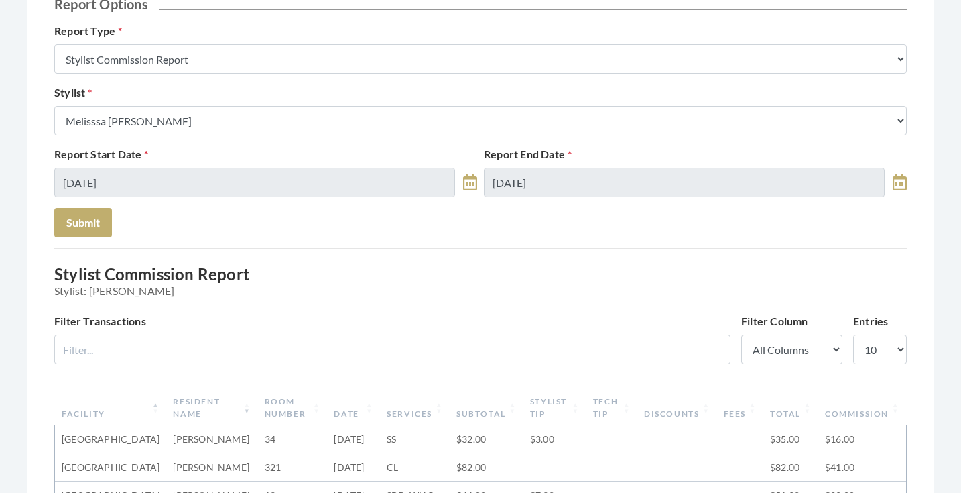
scroll to position [145, 0]
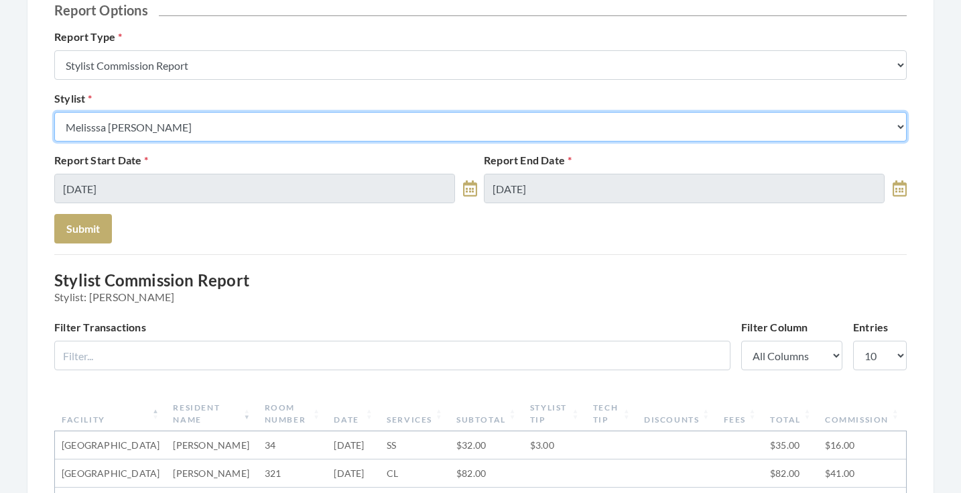
select select "19"
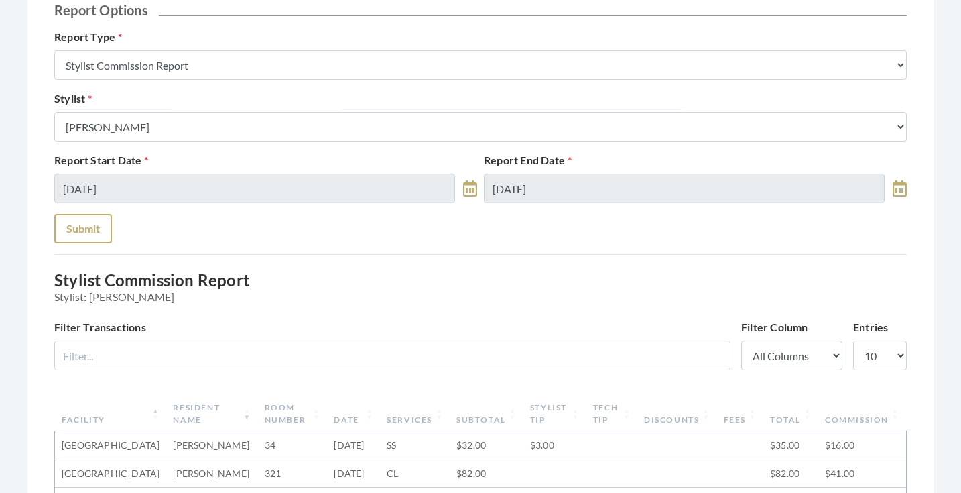
click at [100, 218] on button "Submit" at bounding box center [83, 229] width 58 height 30
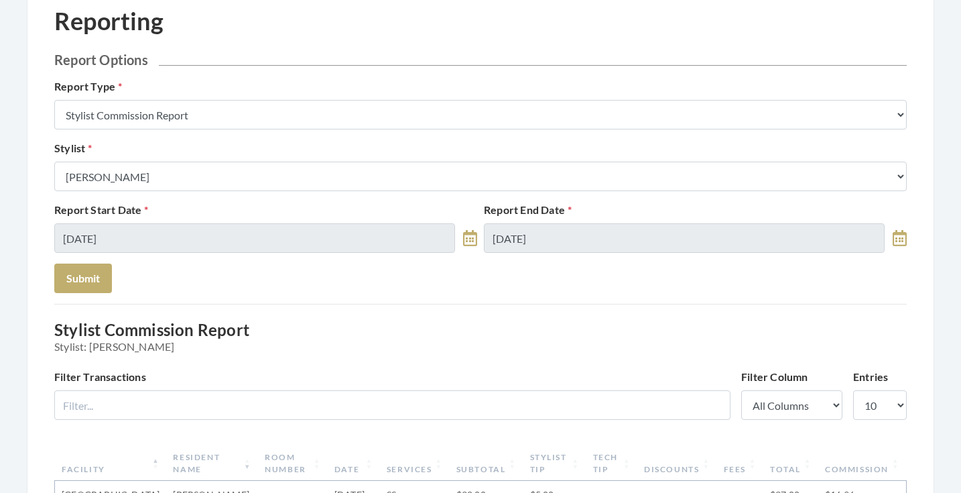
scroll to position [75, 0]
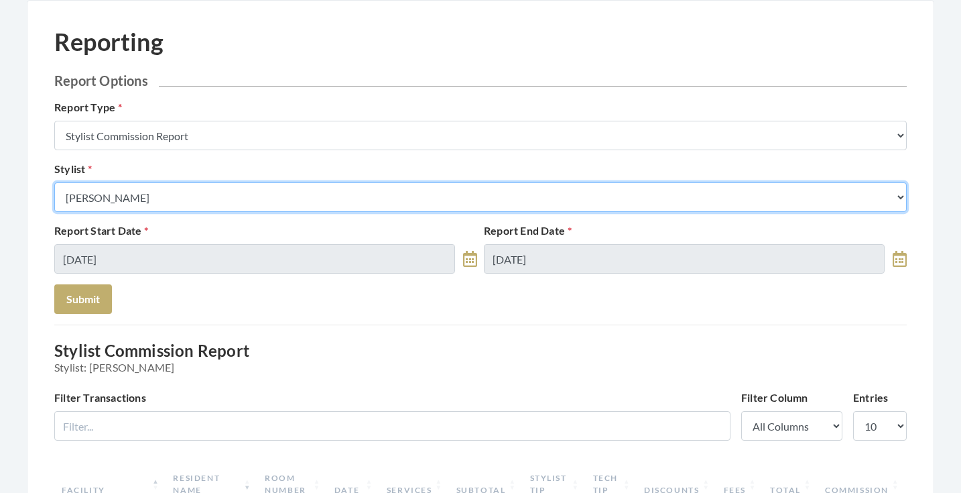
select select "44"
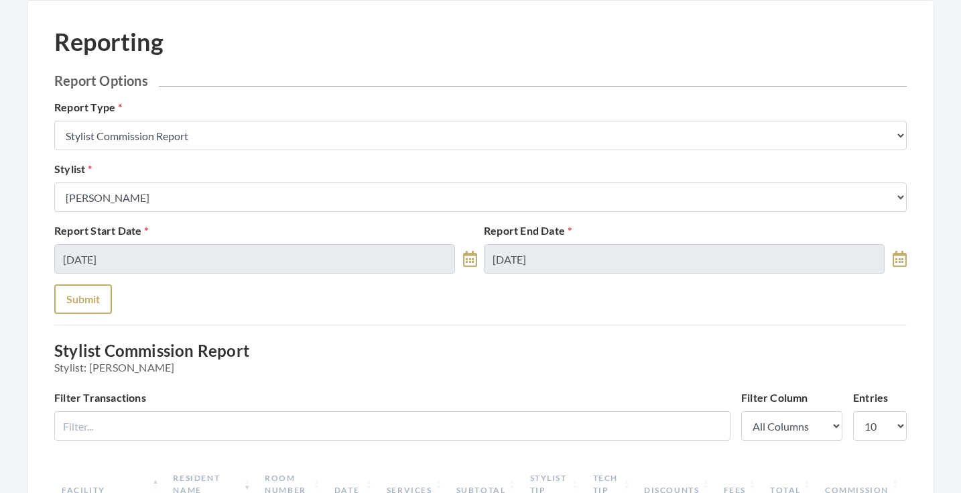
click at [101, 302] on button "Submit" at bounding box center [83, 299] width 58 height 30
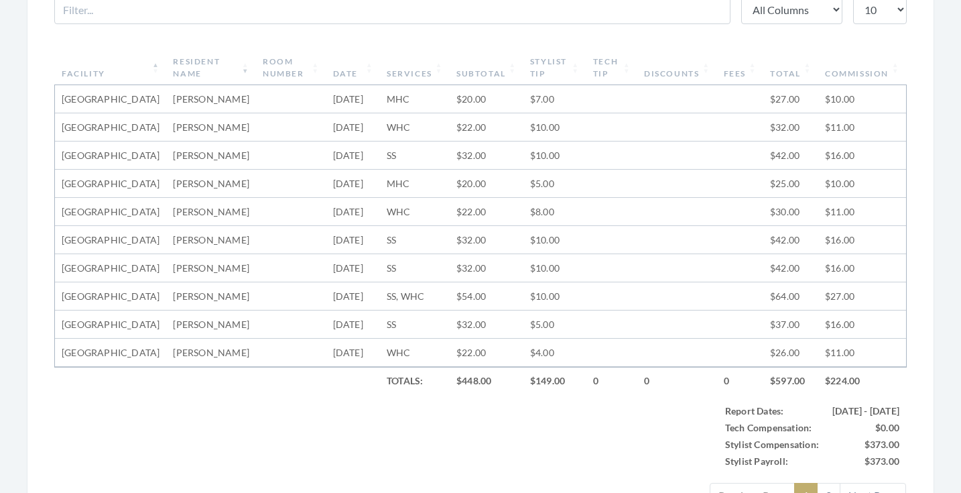
scroll to position [483, 0]
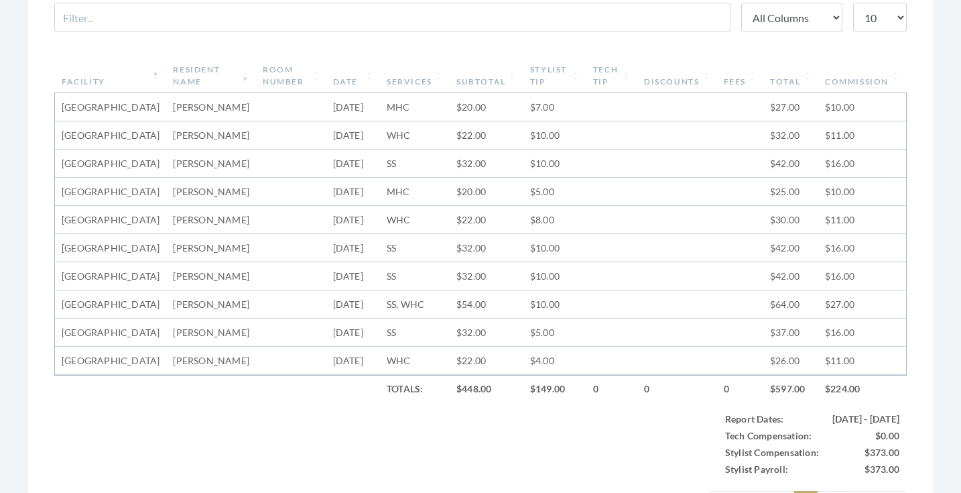
click at [473, 76] on th "Subtotal" at bounding box center [487, 75] width 74 height 35
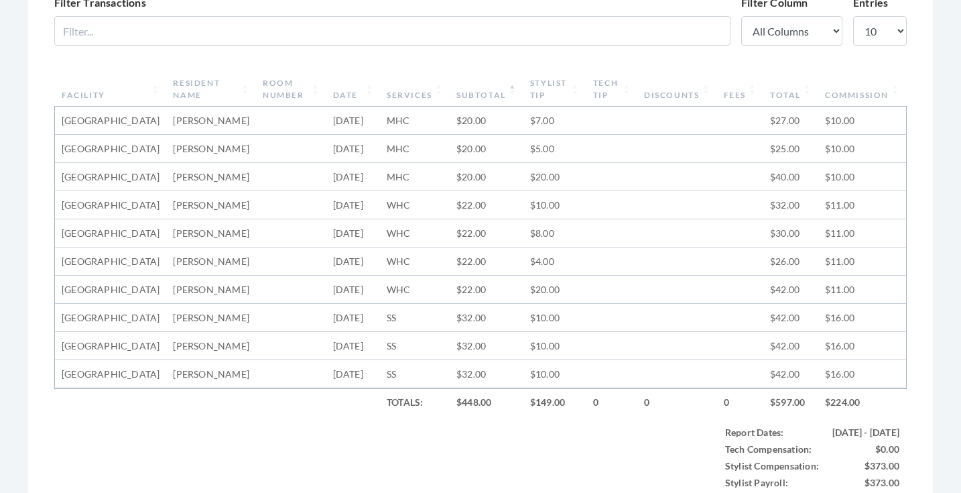
scroll to position [457, 0]
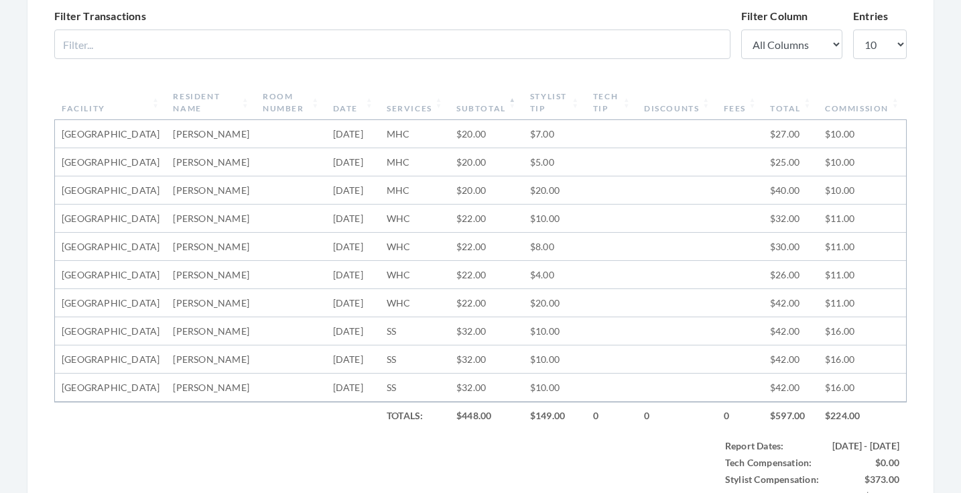
click at [472, 111] on th "Subtotal" at bounding box center [487, 102] width 74 height 35
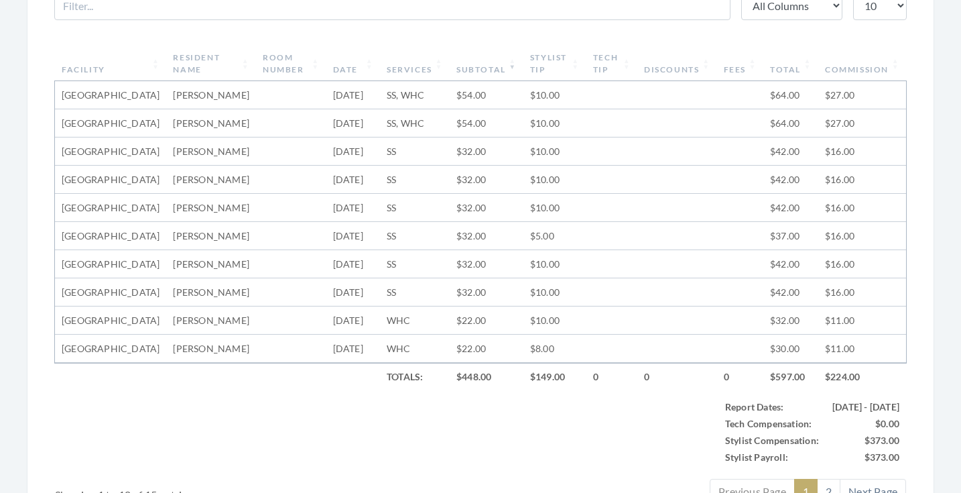
scroll to position [479, 0]
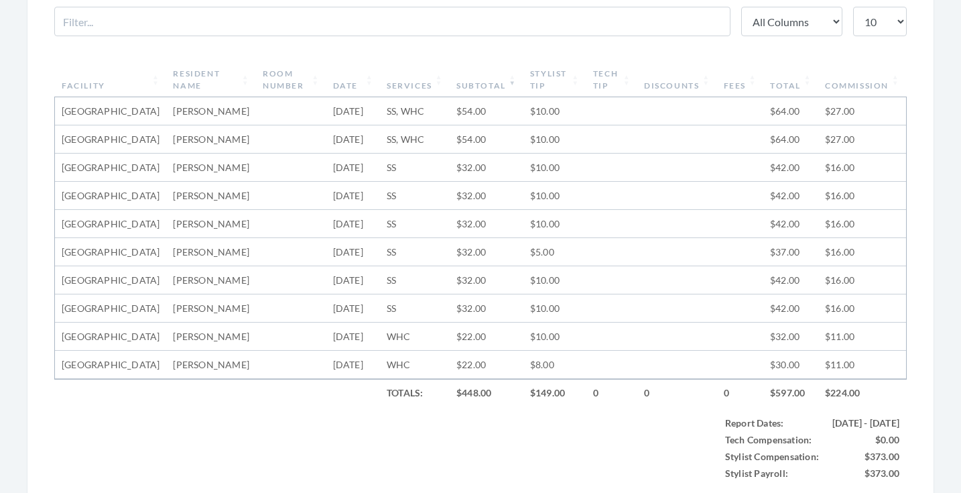
click at [567, 80] on th "Stylist Tip" at bounding box center [555, 79] width 63 height 35
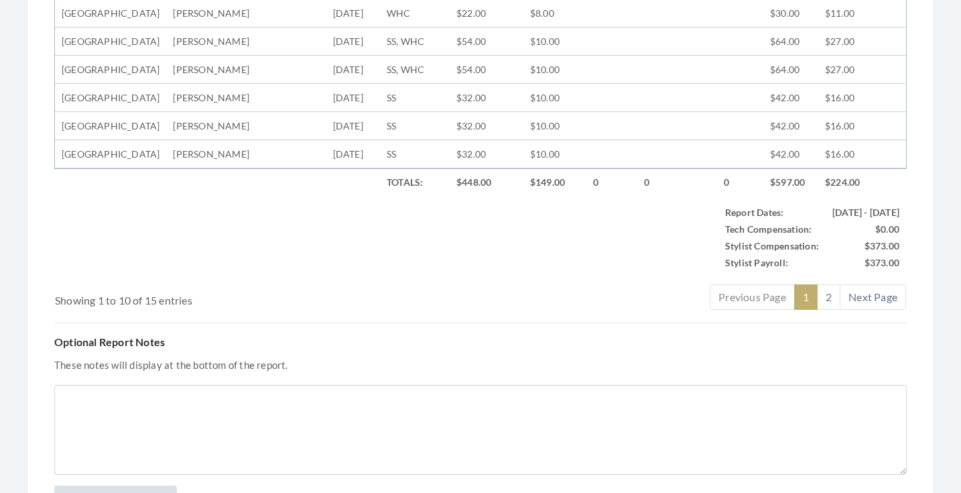
scroll to position [690, 0]
click at [822, 310] on link "2" at bounding box center [828, 296] width 23 height 25
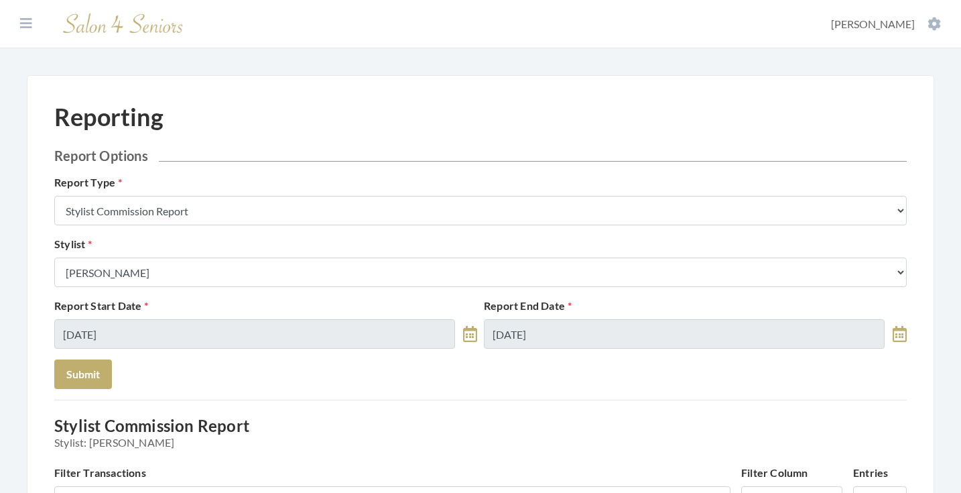
scroll to position [0, 0]
click at [25, 19] on icon at bounding box center [26, 23] width 12 height 13
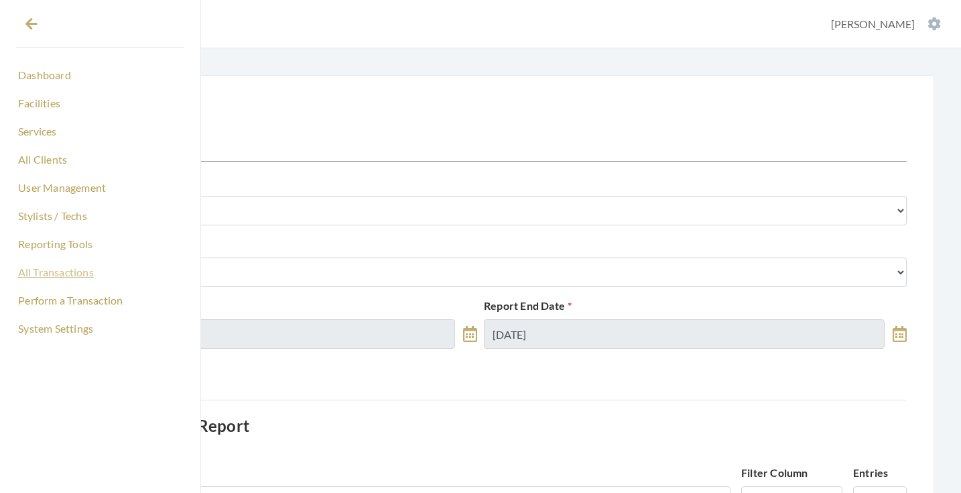
click at [52, 274] on link "All Transactions" at bounding box center [100, 272] width 168 height 23
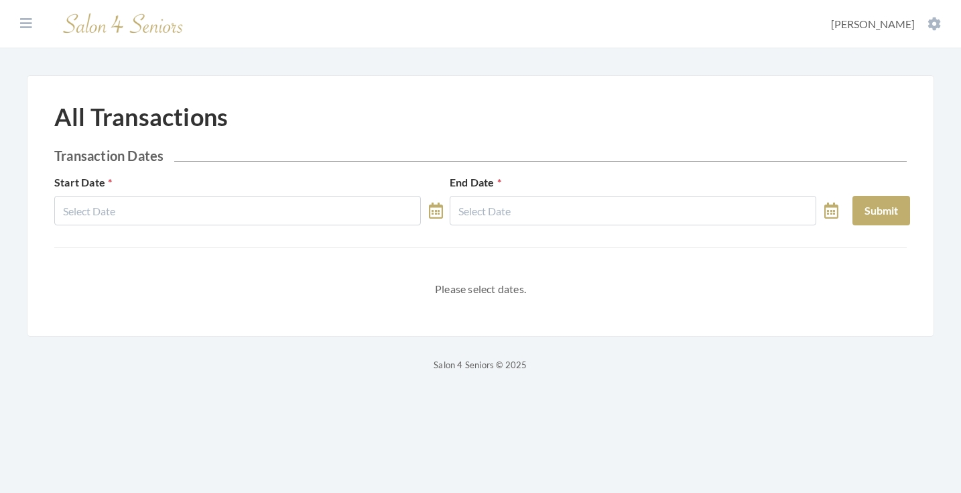
select select "8"
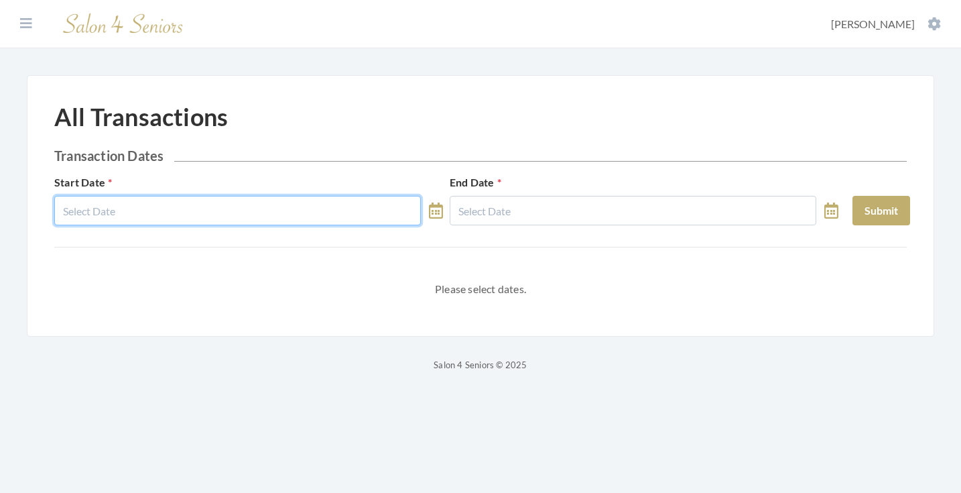
click at [207, 211] on input "text" at bounding box center [237, 211] width 367 height 30
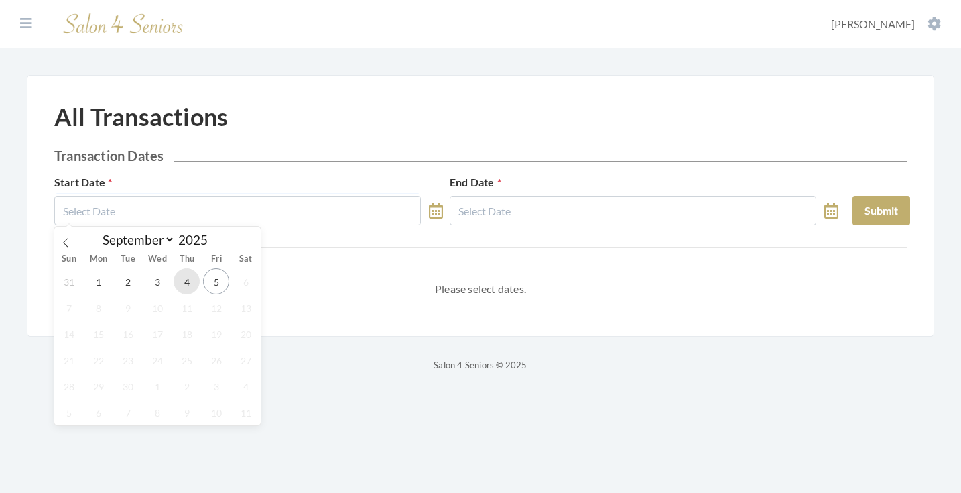
click at [178, 285] on span "4" at bounding box center [187, 281] width 26 height 26
type input "[DATE]"
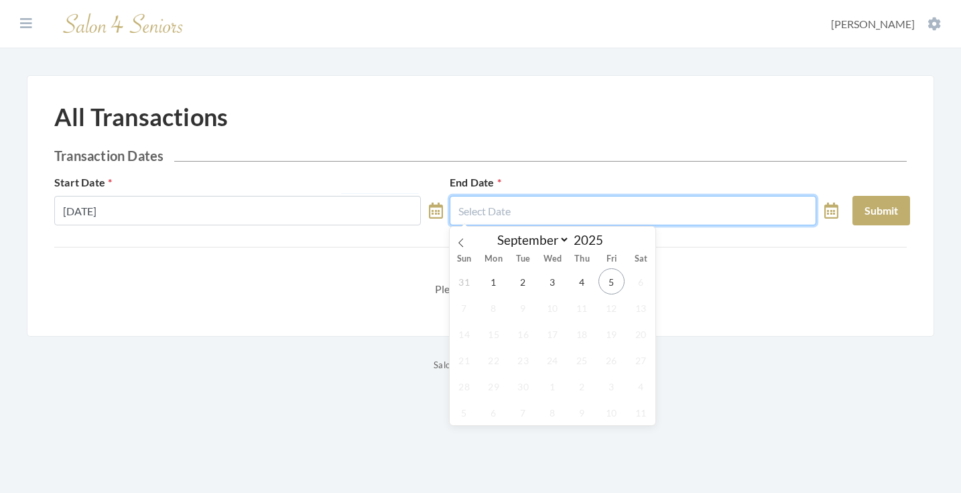
click at [557, 225] on body "Dashboard Facilities Services All Clients User Management Stylists / Techs Repo…" at bounding box center [480, 186] width 961 height 373
click at [578, 275] on span "4" at bounding box center [582, 281] width 26 height 26
type input "[DATE]"
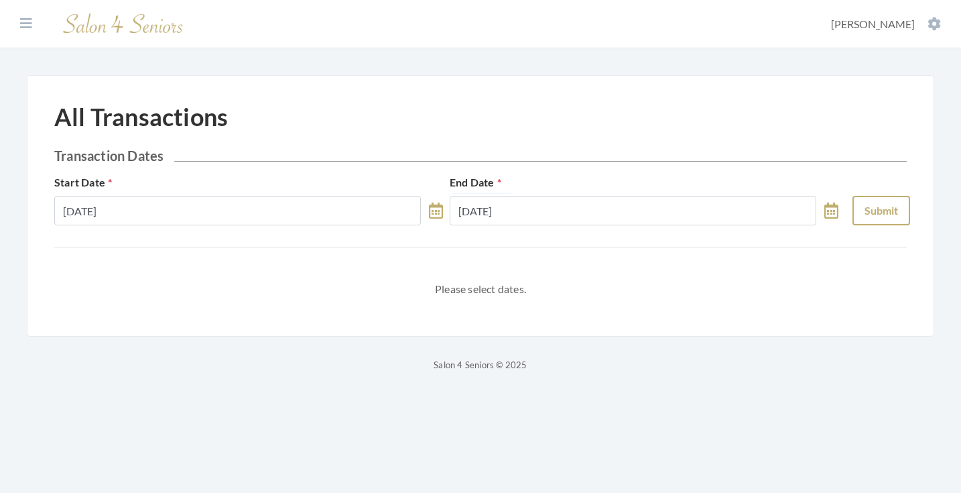
click at [859, 217] on button "Submit" at bounding box center [882, 211] width 58 height 30
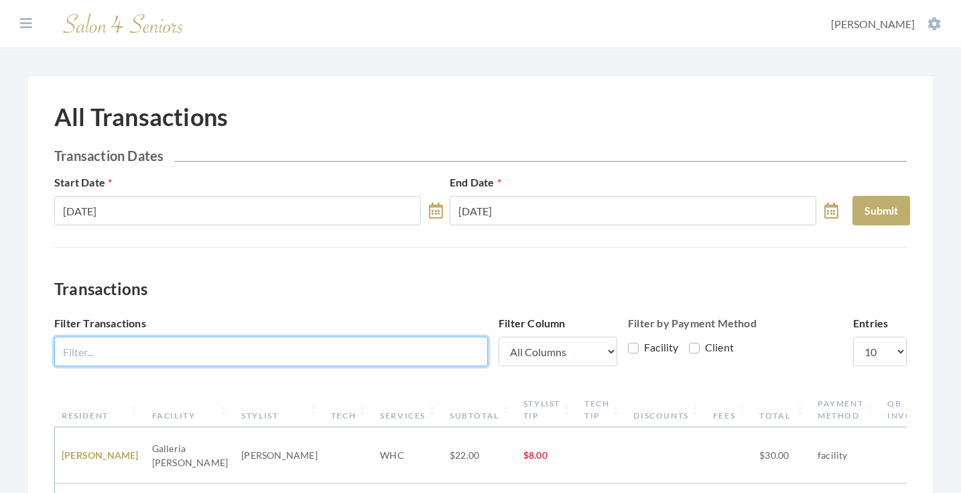
click at [375, 343] on input "Filter Transactions" at bounding box center [271, 352] width 434 height 30
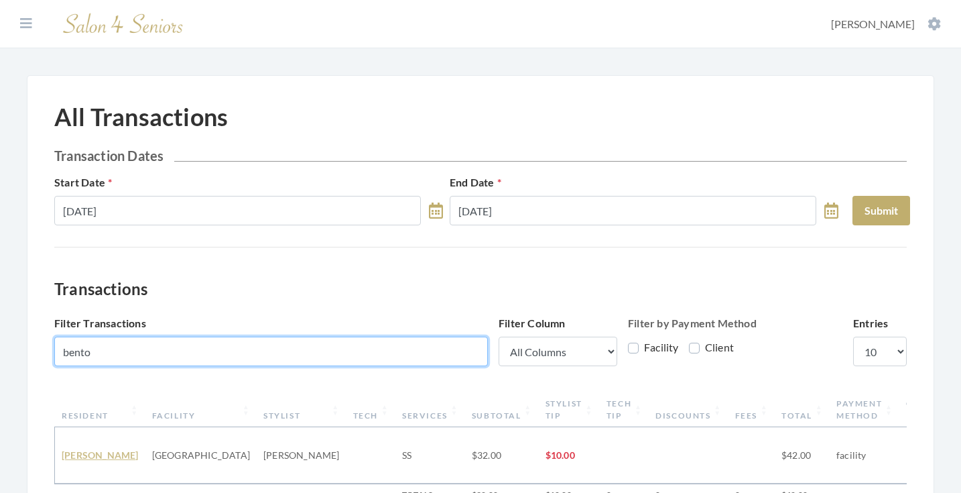
type input "bento"
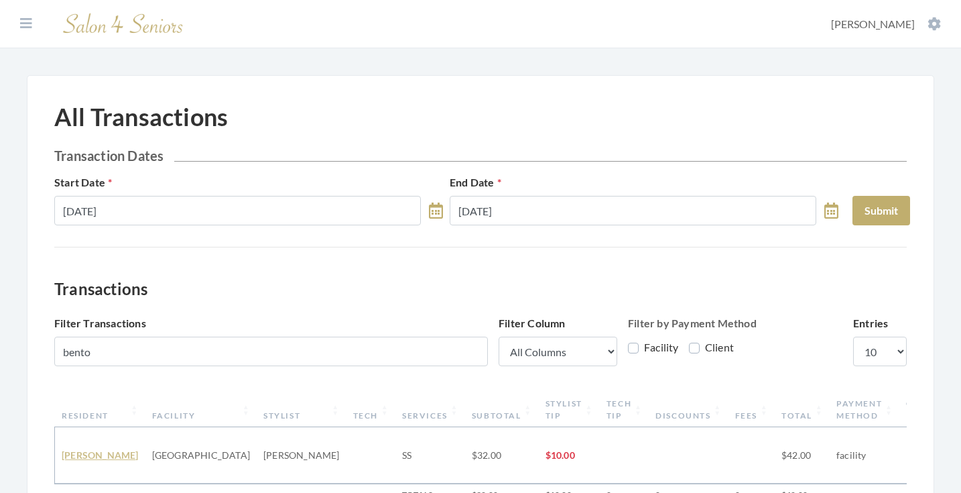
click at [85, 449] on link "[PERSON_NAME]" at bounding box center [100, 454] width 77 height 11
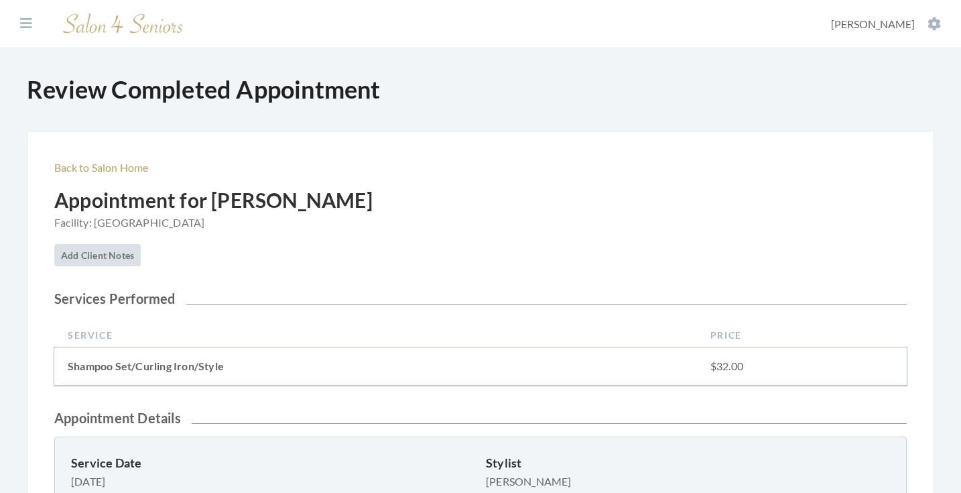
scroll to position [381, 0]
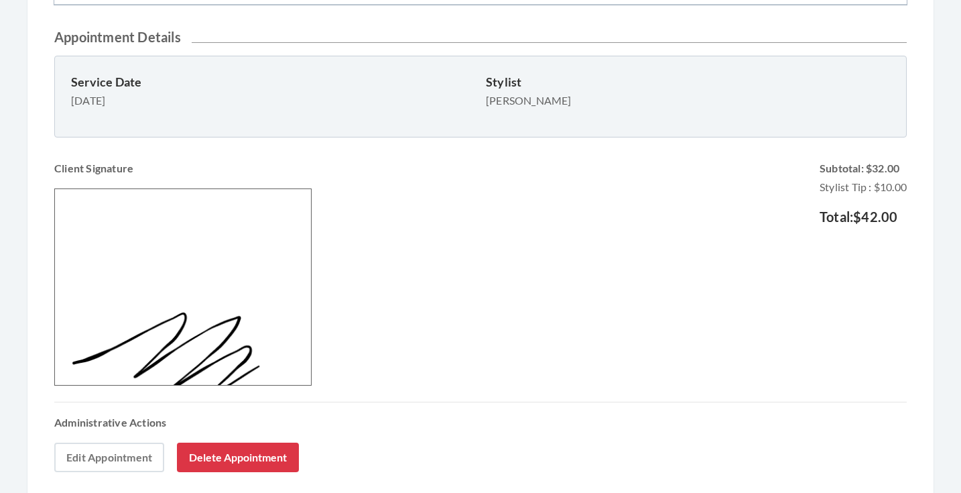
click at [139, 457] on link "Edit Appointment" at bounding box center [109, 458] width 110 height 30
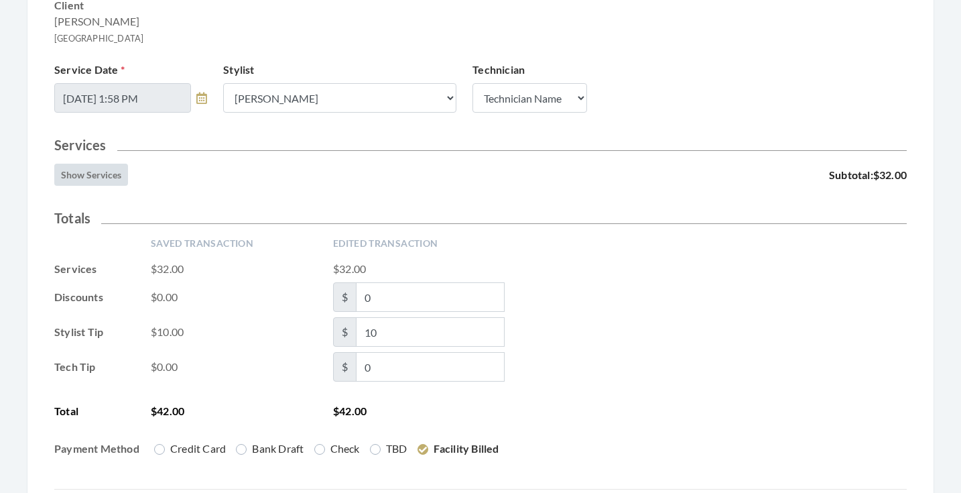
scroll to position [213, 0]
drag, startPoint x: 396, startPoint y: 333, endPoint x: 337, endPoint y: 331, distance: 58.3
click at [337, 331] on span "$ 10" at bounding box center [419, 331] width 172 height 30
type input "8"
click at [715, 368] on div "Tech Tip $0.00 $ 0" at bounding box center [480, 366] width 853 height 30
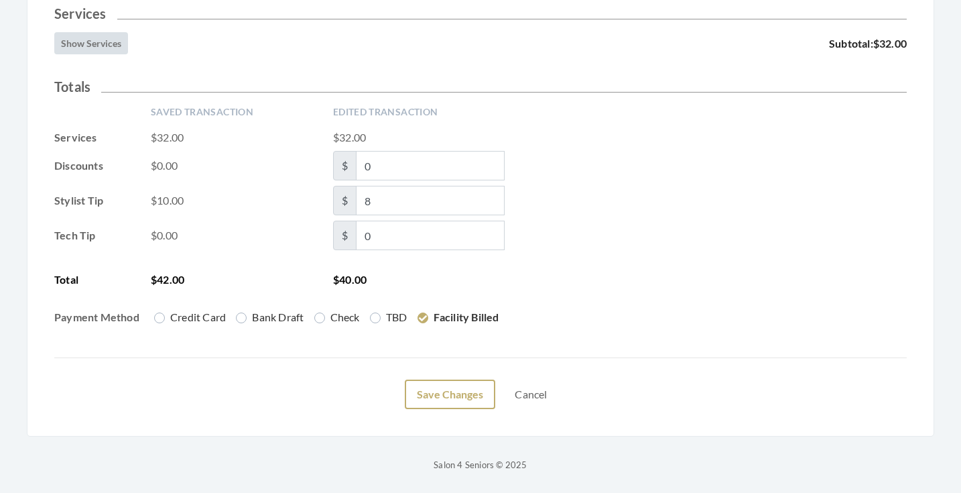
scroll to position [343, 0]
click at [447, 386] on button "Save Changes" at bounding box center [450, 394] width 91 height 30
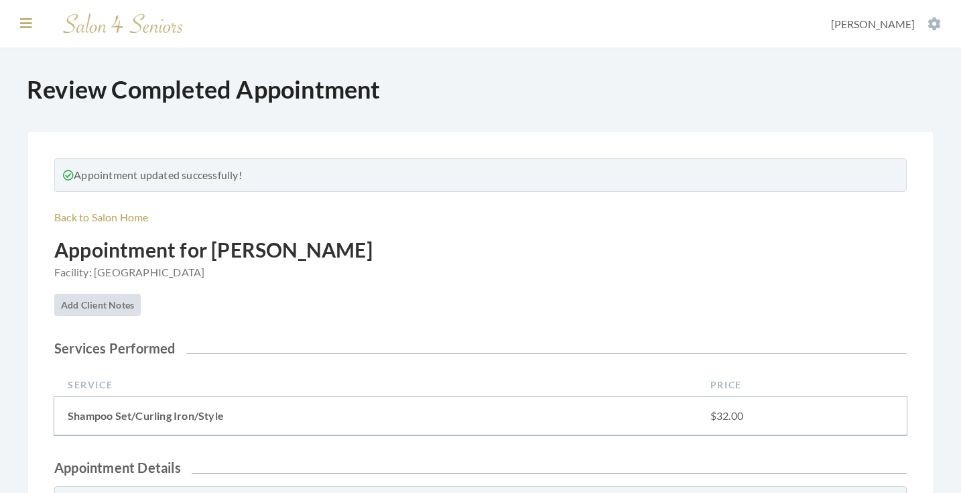
click at [23, 31] on button at bounding box center [26, 23] width 20 height 15
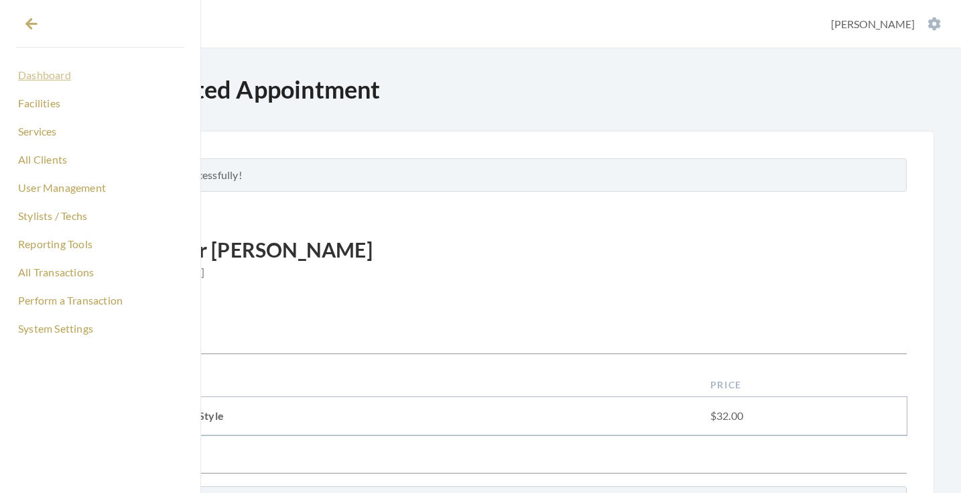
click at [50, 73] on link "Dashboard" at bounding box center [100, 75] width 168 height 23
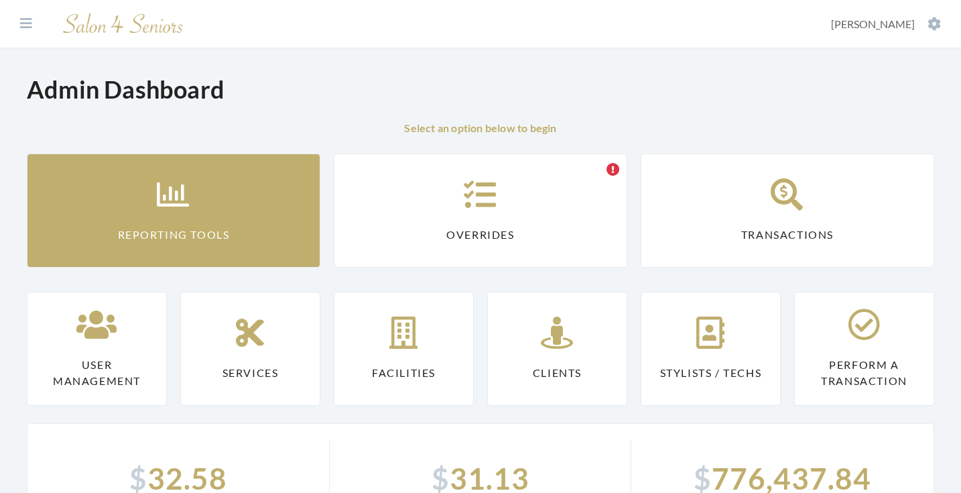
click at [146, 166] on link "Reporting Tools" at bounding box center [174, 211] width 294 height 114
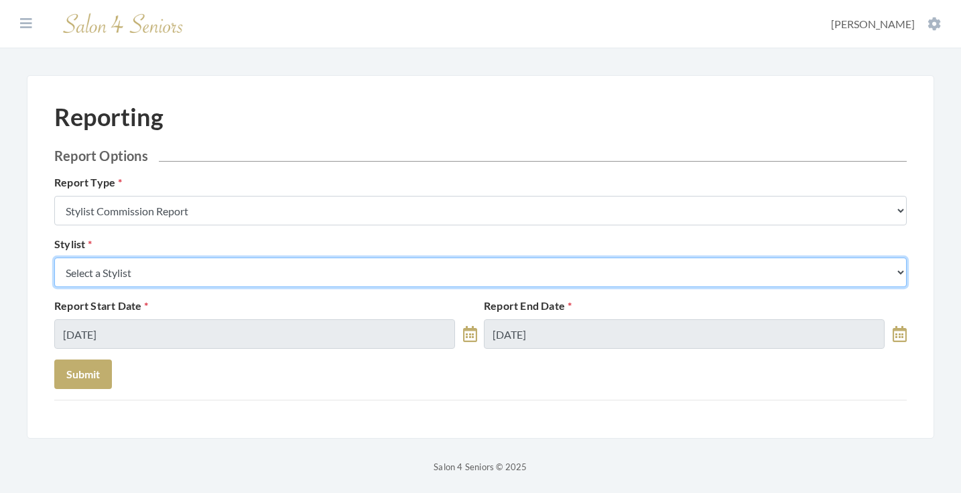
click at [204, 276] on select "Select a Stylist [PERSON_NAME] [PERSON_NAME] [PERSON_NAME] [PERSON_NAME] [PERSO…" at bounding box center [480, 272] width 853 height 30
select select "44"
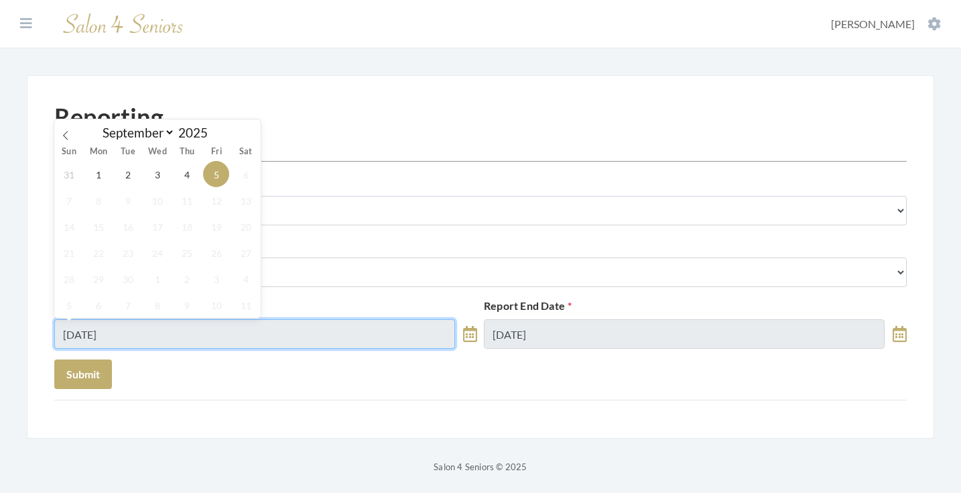
click at [162, 343] on input "09/05/2025" at bounding box center [254, 334] width 401 height 30
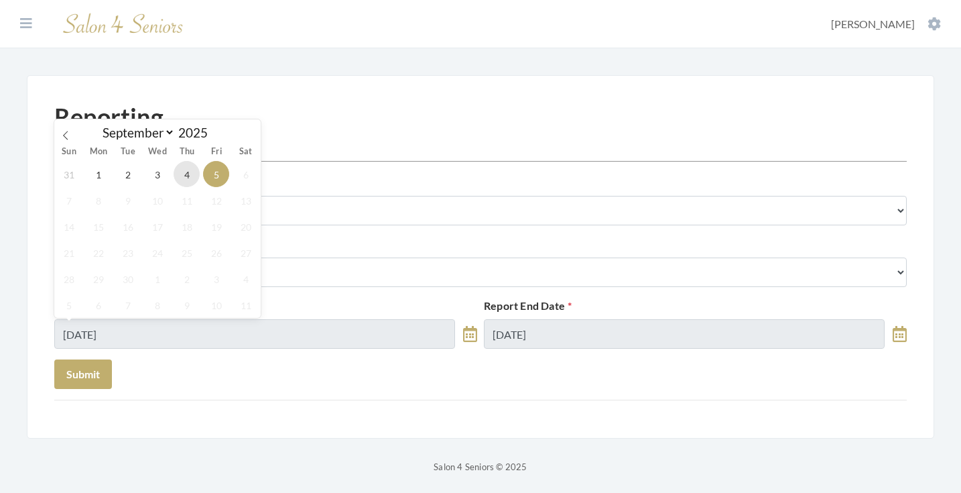
click at [181, 178] on span "4" at bounding box center [187, 174] width 26 height 26
type input "[DATE]"
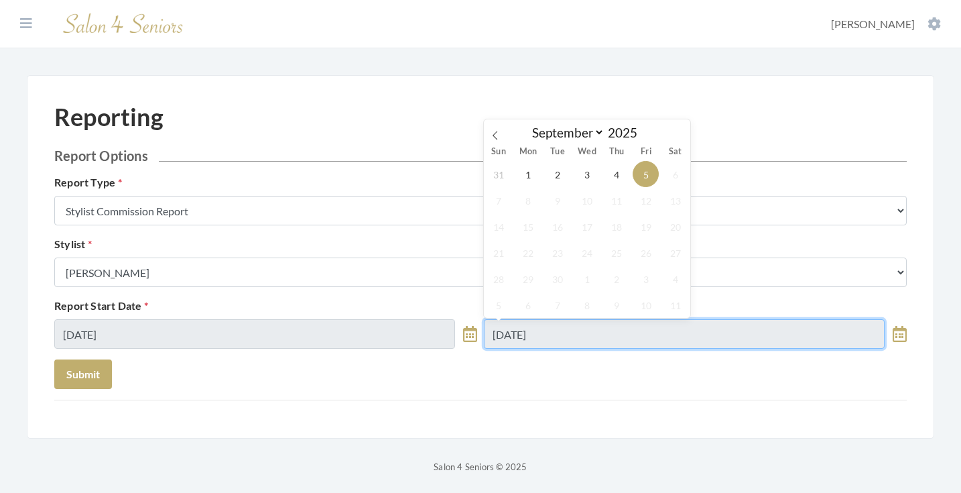
click at [579, 342] on input "09/05/2025" at bounding box center [684, 334] width 401 height 30
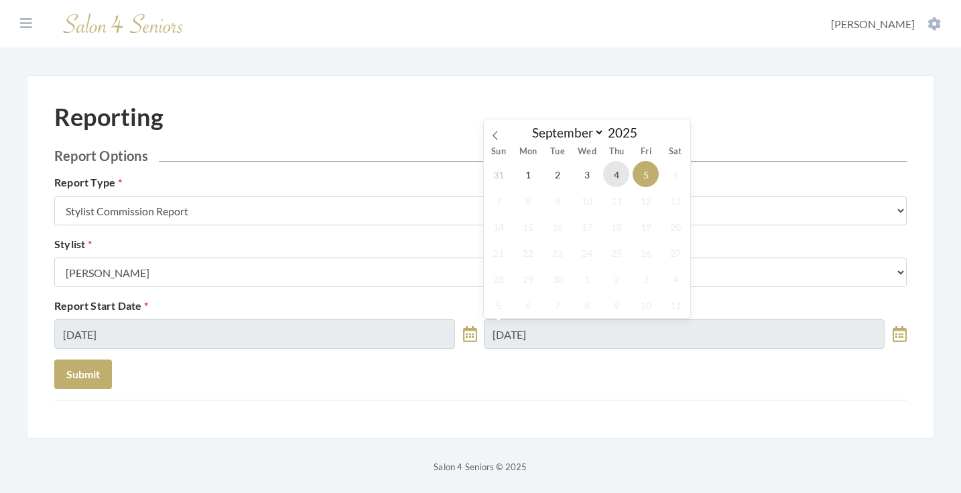
click at [612, 182] on span "4" at bounding box center [616, 174] width 26 height 26
type input "[DATE]"
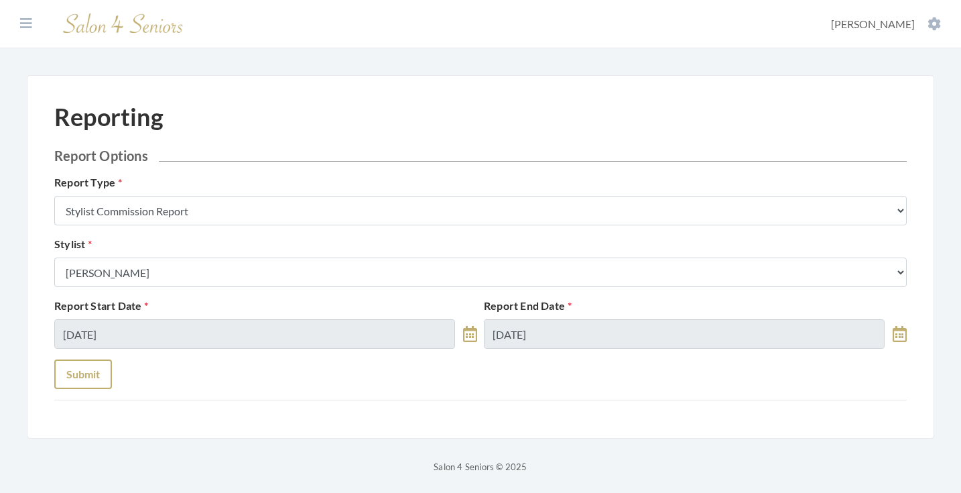
click at [99, 378] on button "Submit" at bounding box center [83, 374] width 58 height 30
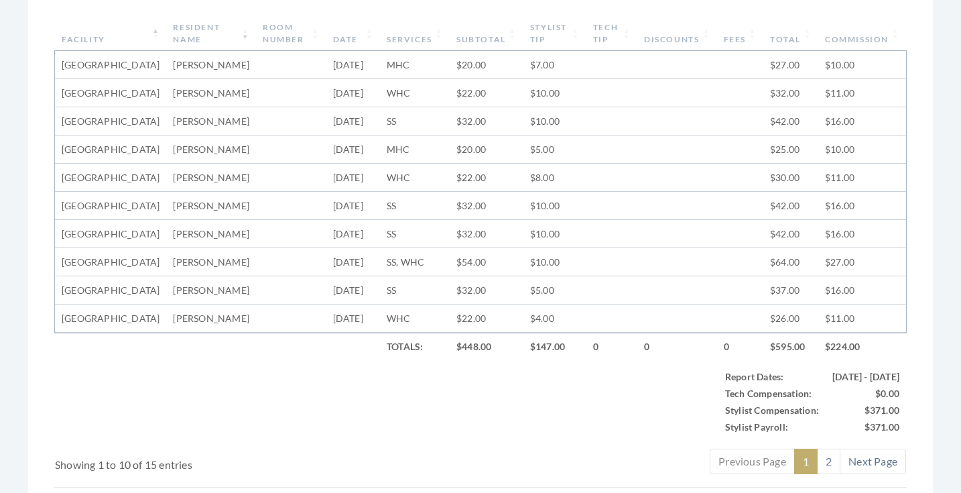
scroll to position [520, 0]
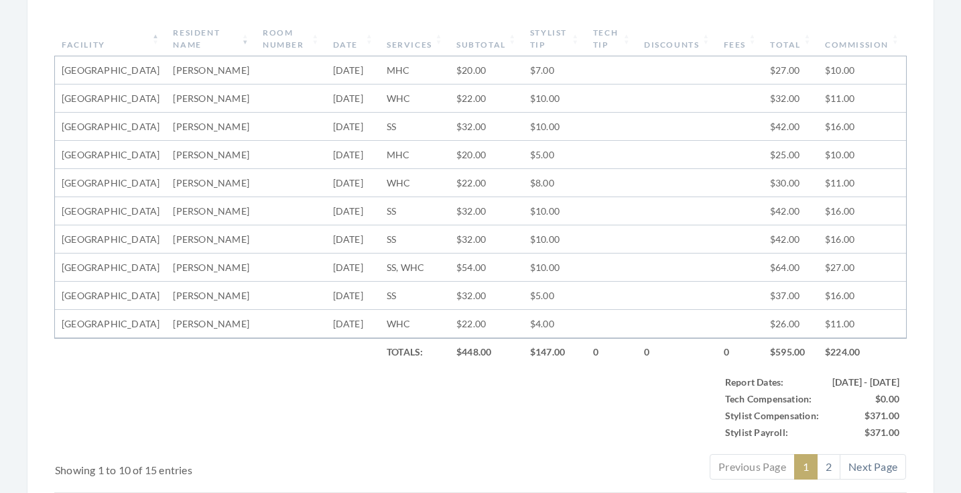
click at [475, 45] on th "Subtotal" at bounding box center [487, 38] width 74 height 35
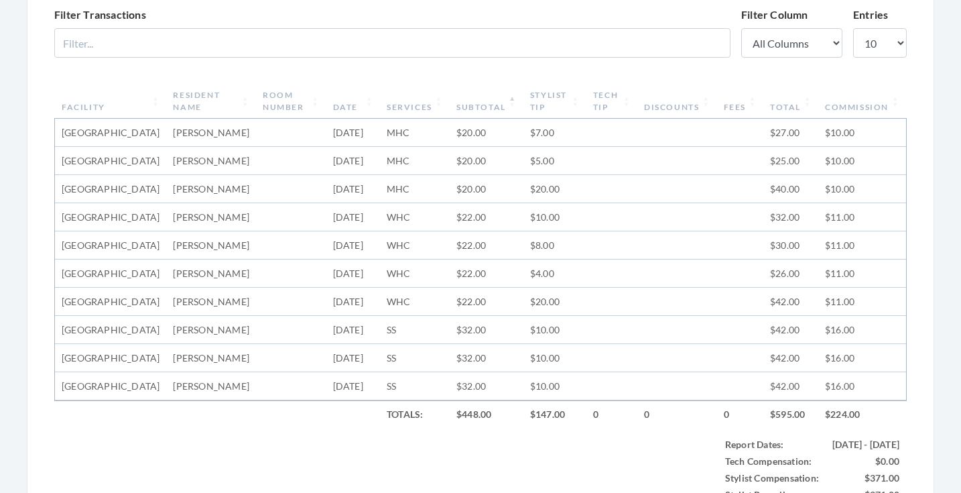
scroll to position [457, 0]
click at [497, 105] on th "Subtotal" at bounding box center [487, 101] width 74 height 35
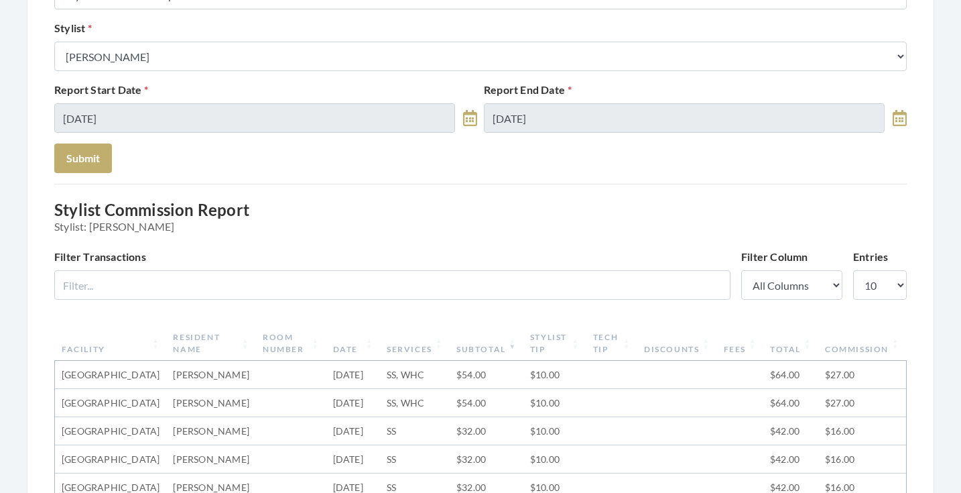
scroll to position [159, 0]
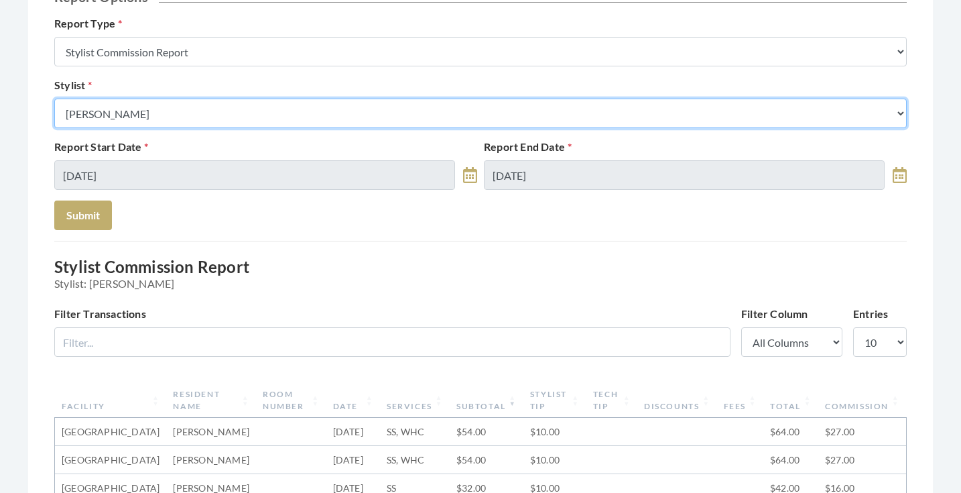
select select "13"
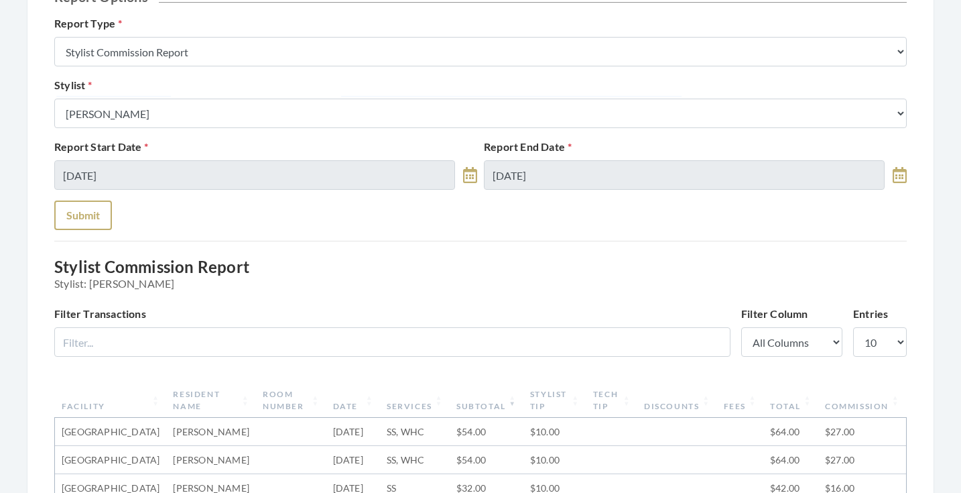
click at [93, 221] on button "Submit" at bounding box center [83, 215] width 58 height 30
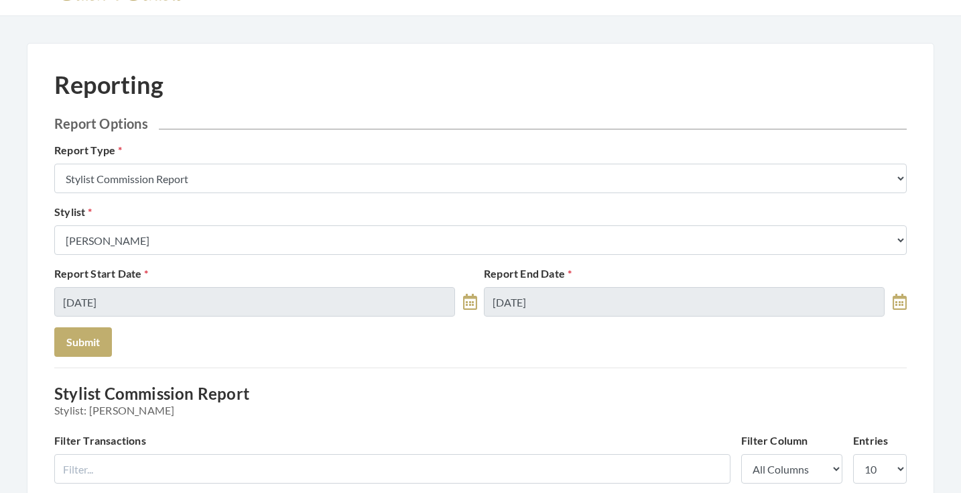
scroll to position [8, 0]
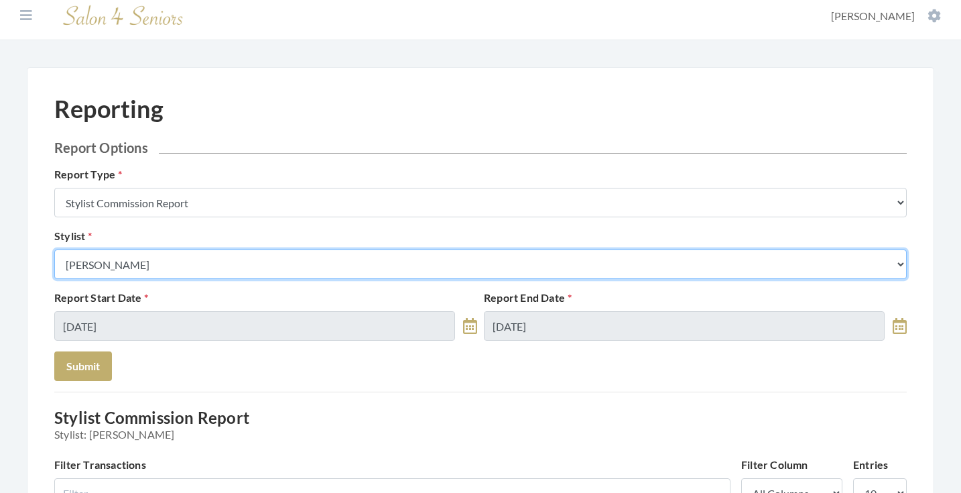
select select "115"
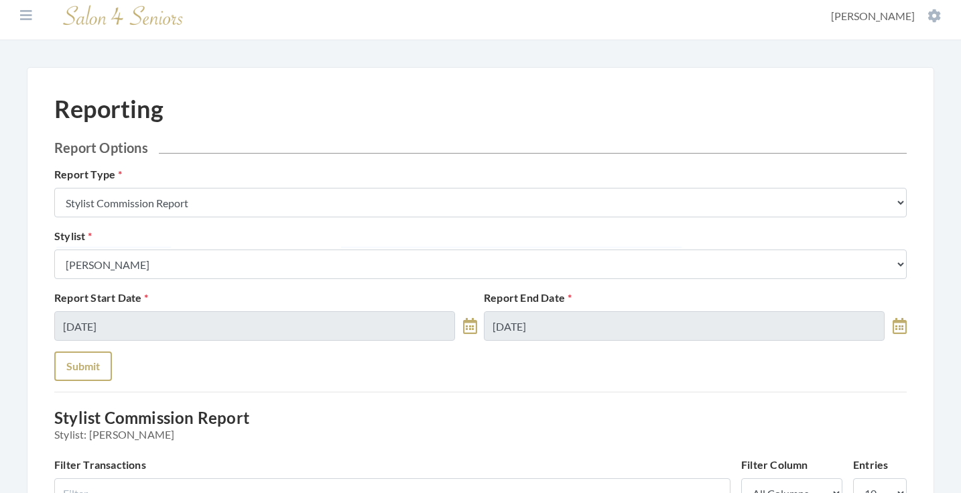
click at [80, 370] on button "Submit" at bounding box center [83, 366] width 58 height 30
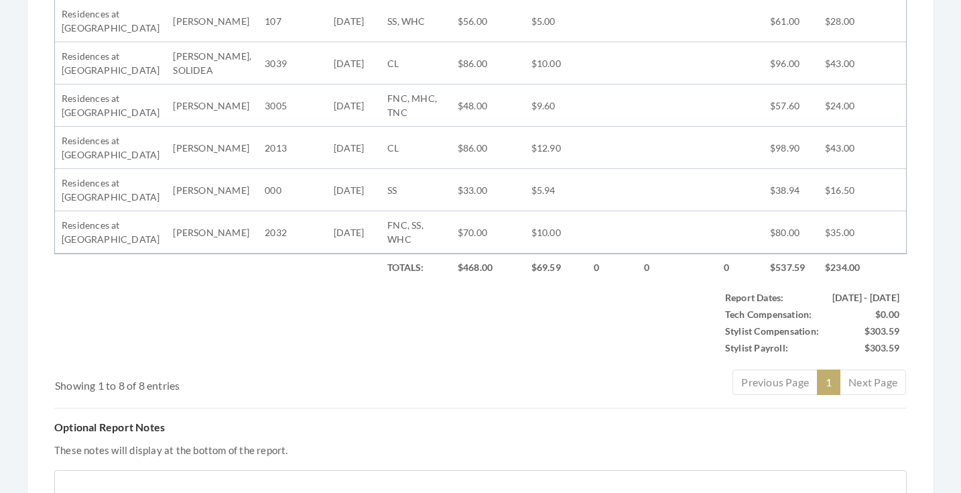
scroll to position [662, 0]
